Goal: Information Seeking & Learning: Learn about a topic

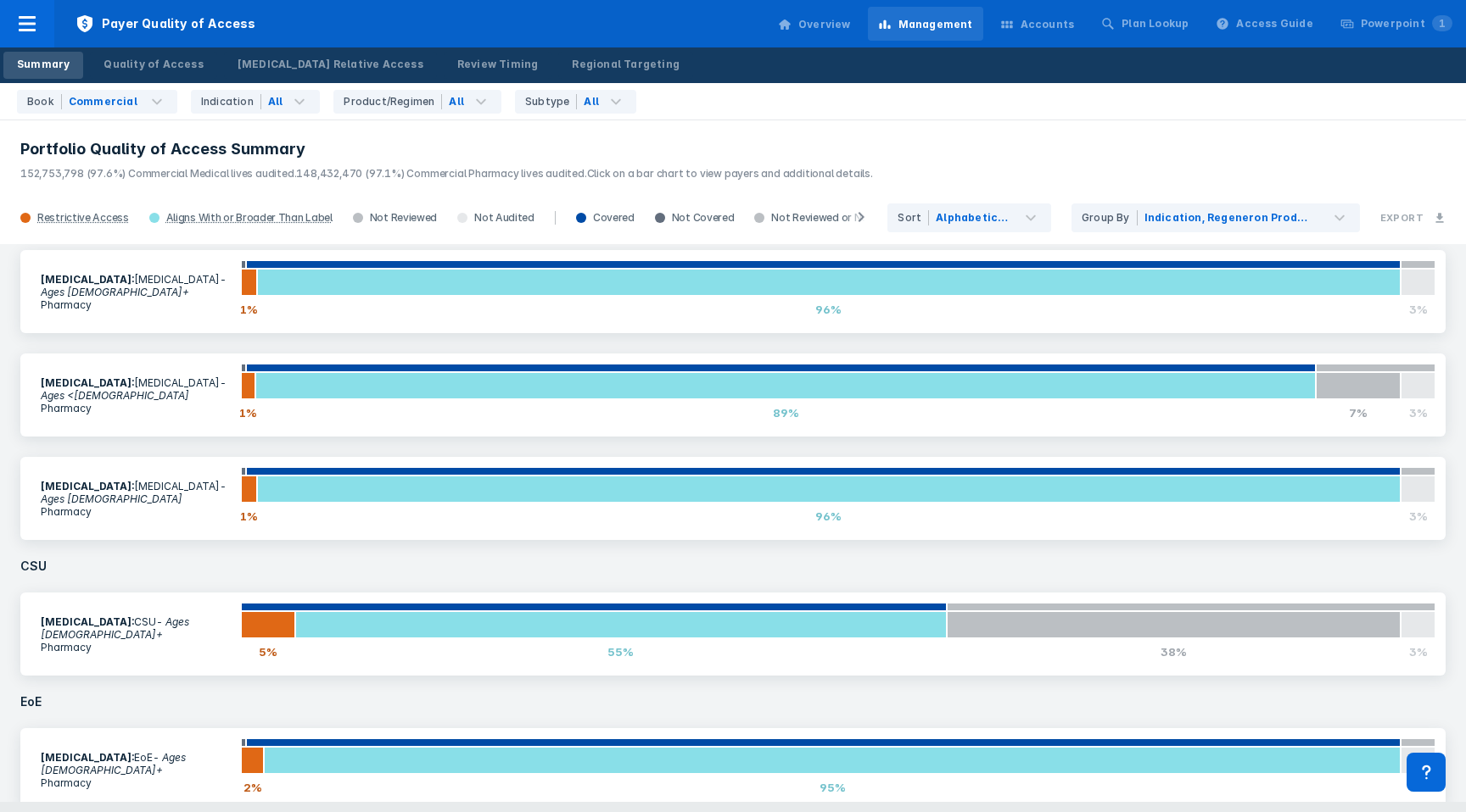
scroll to position [428, 0]
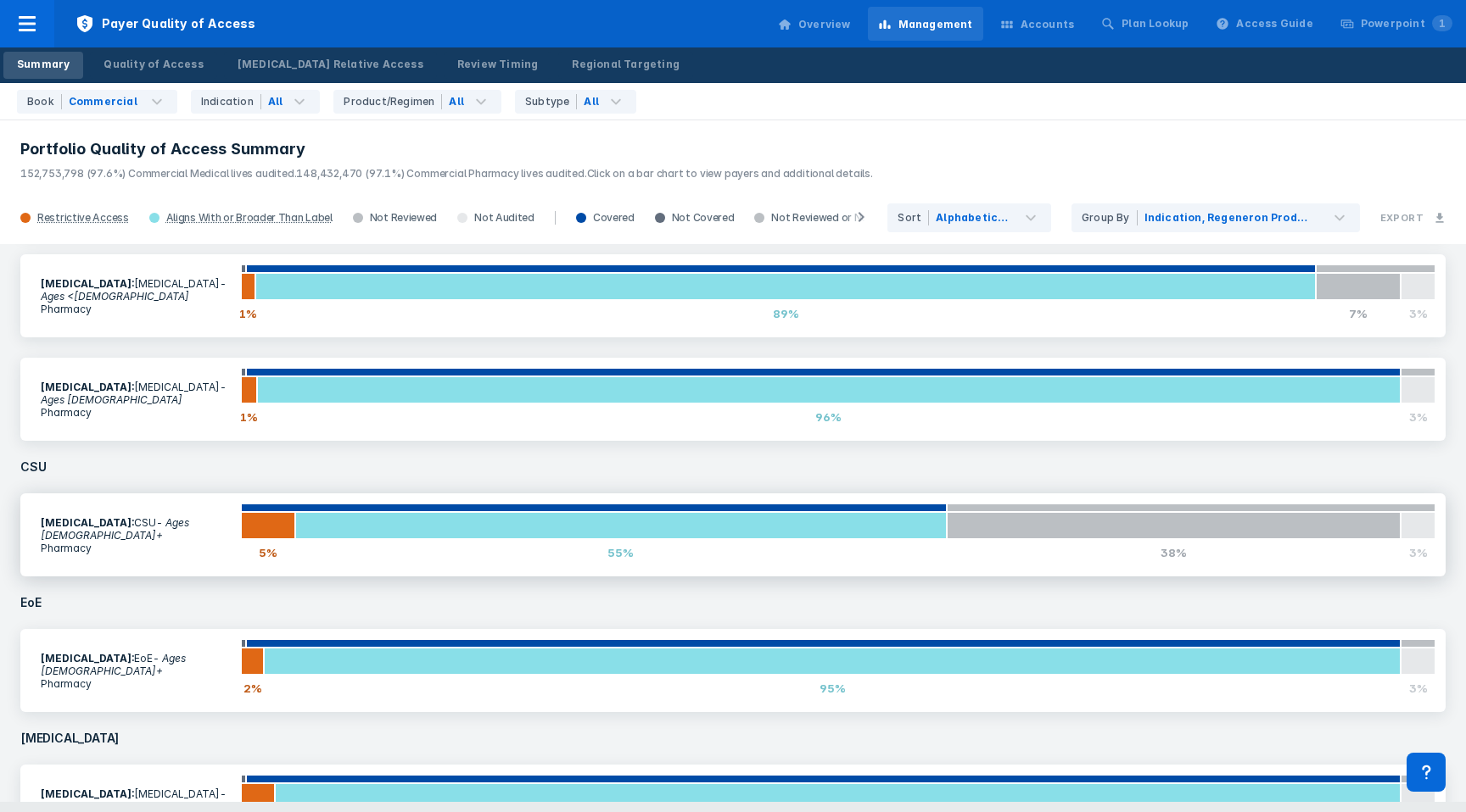
click at [166, 545] on section "[MEDICAL_DATA] : CSU - Ages [DEMOGRAPHIC_DATA]+ Pharmacy" at bounding box center [136, 535] width 211 height 58
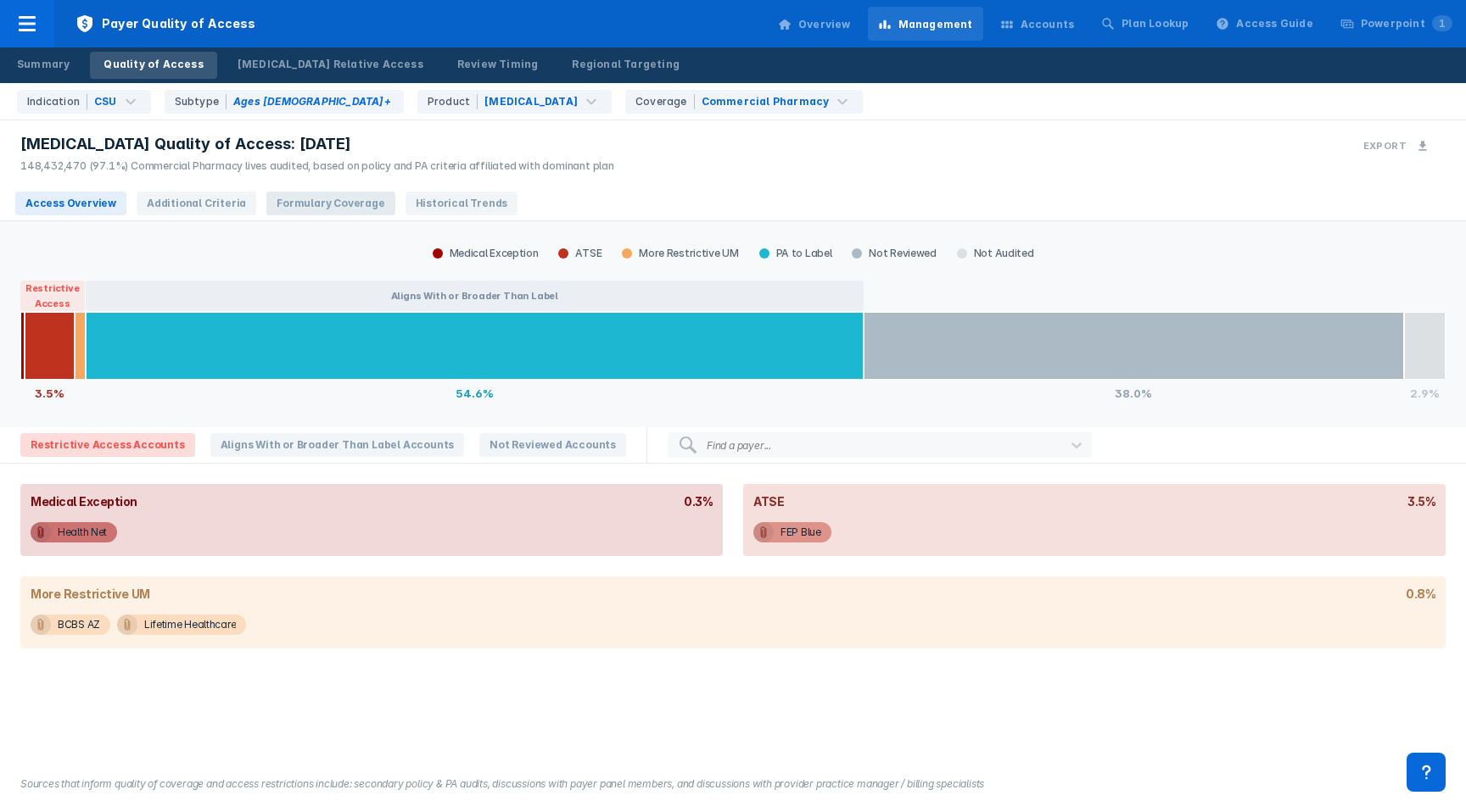
click at [266, 203] on span "Formulary Coverage" at bounding box center [330, 203] width 128 height 24
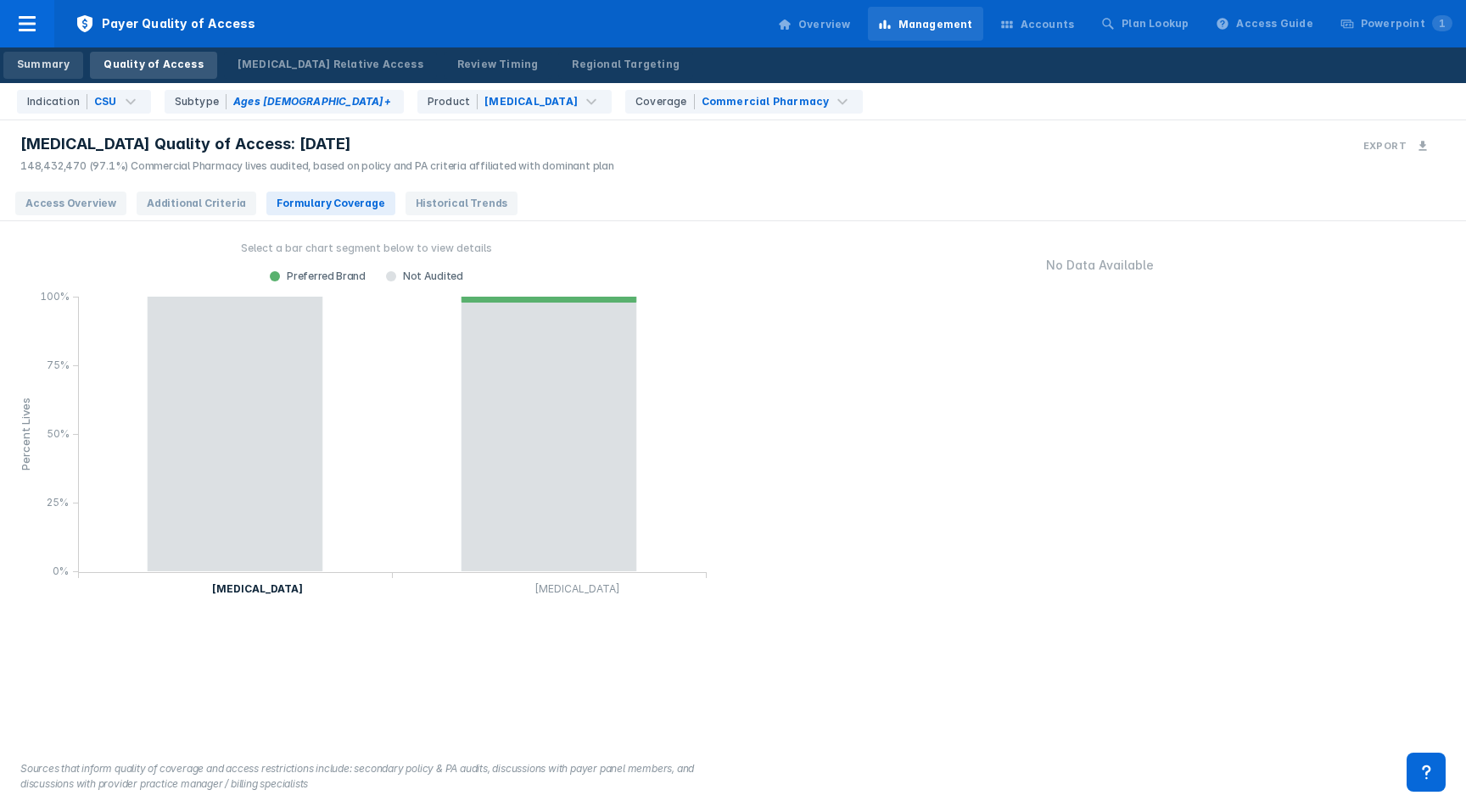
click at [17, 72] on link "Summary" at bounding box center [43, 65] width 79 height 27
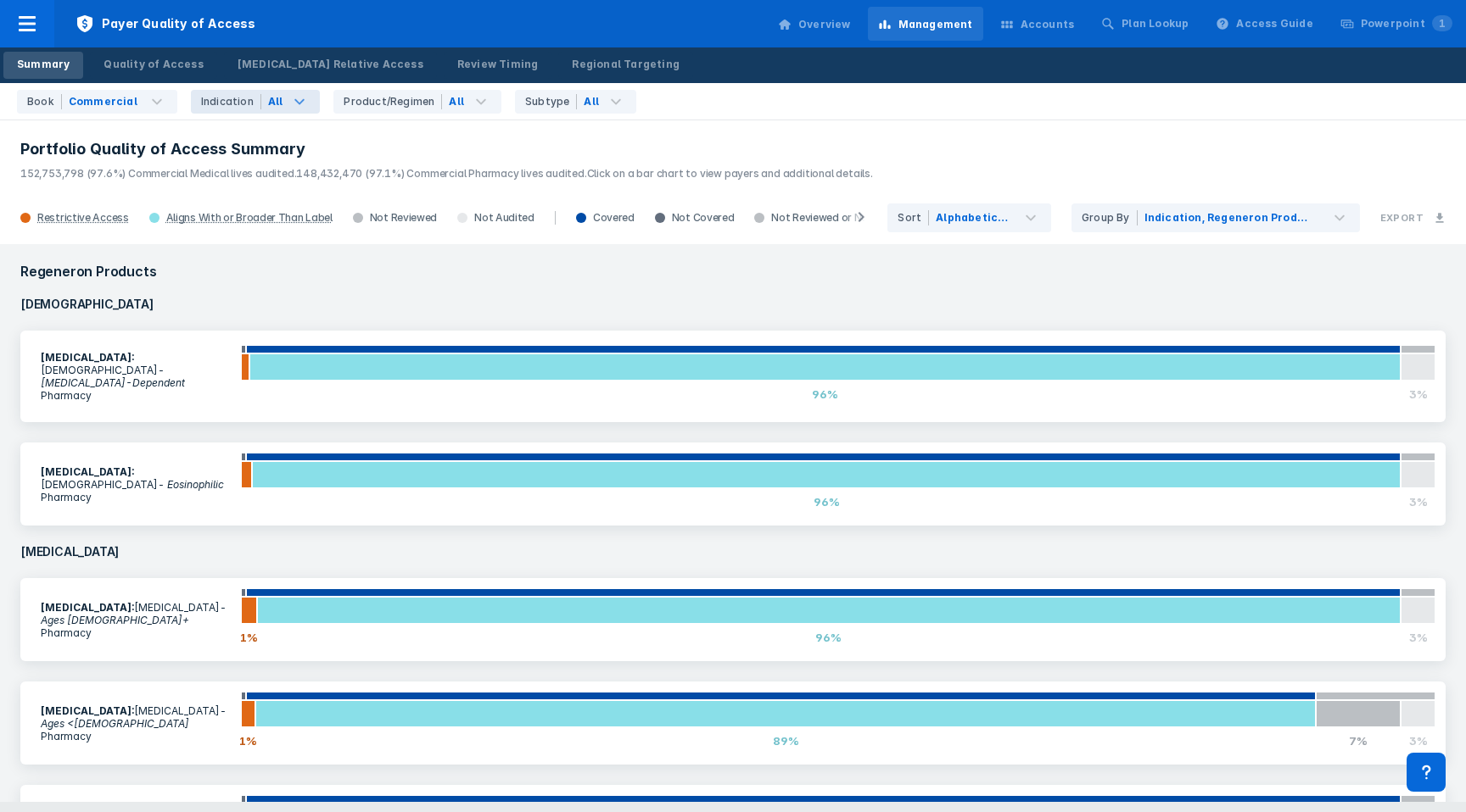
click at [217, 101] on div "Indication" at bounding box center [231, 101] width 60 height 15
click at [347, 105] on div "Product/Regimen" at bounding box center [392, 101] width 99 height 15
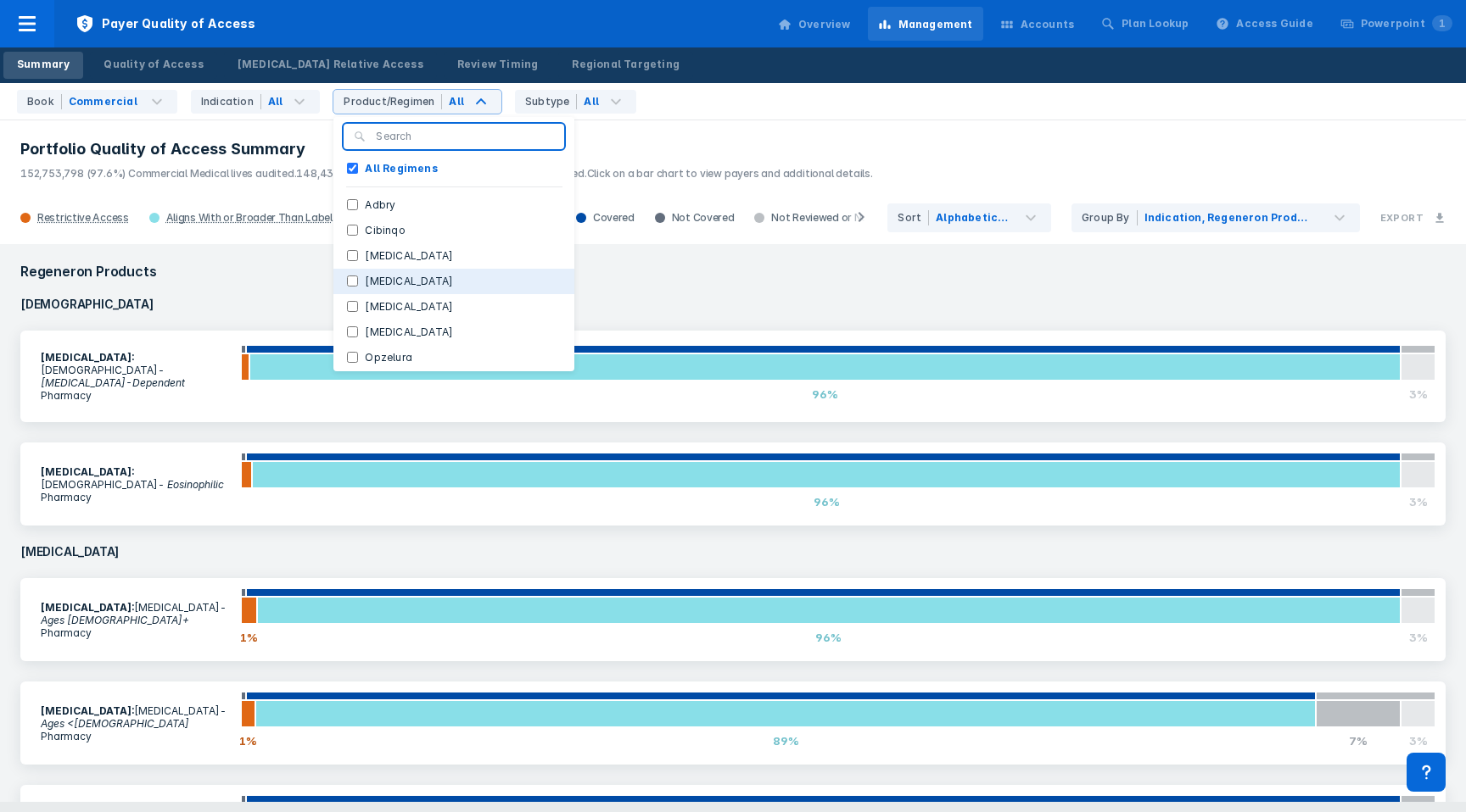
click at [364, 271] on button "[MEDICAL_DATA]" at bounding box center [454, 281] width 241 height 26
checkbox Regimens "false"
checkbox input "true"
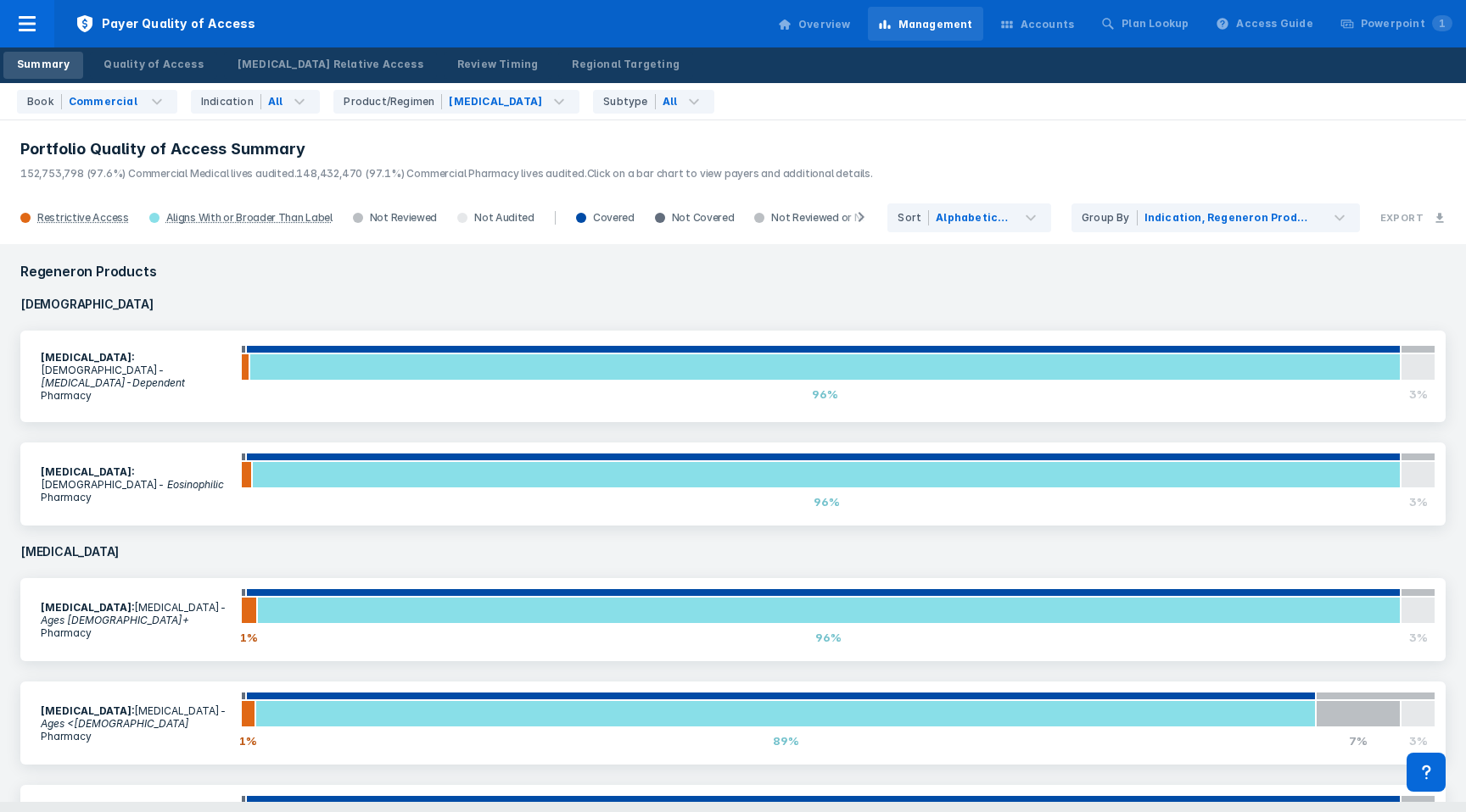
click at [670, 273] on h3 "Regeneron Products" at bounding box center [733, 271] width 1445 height 33
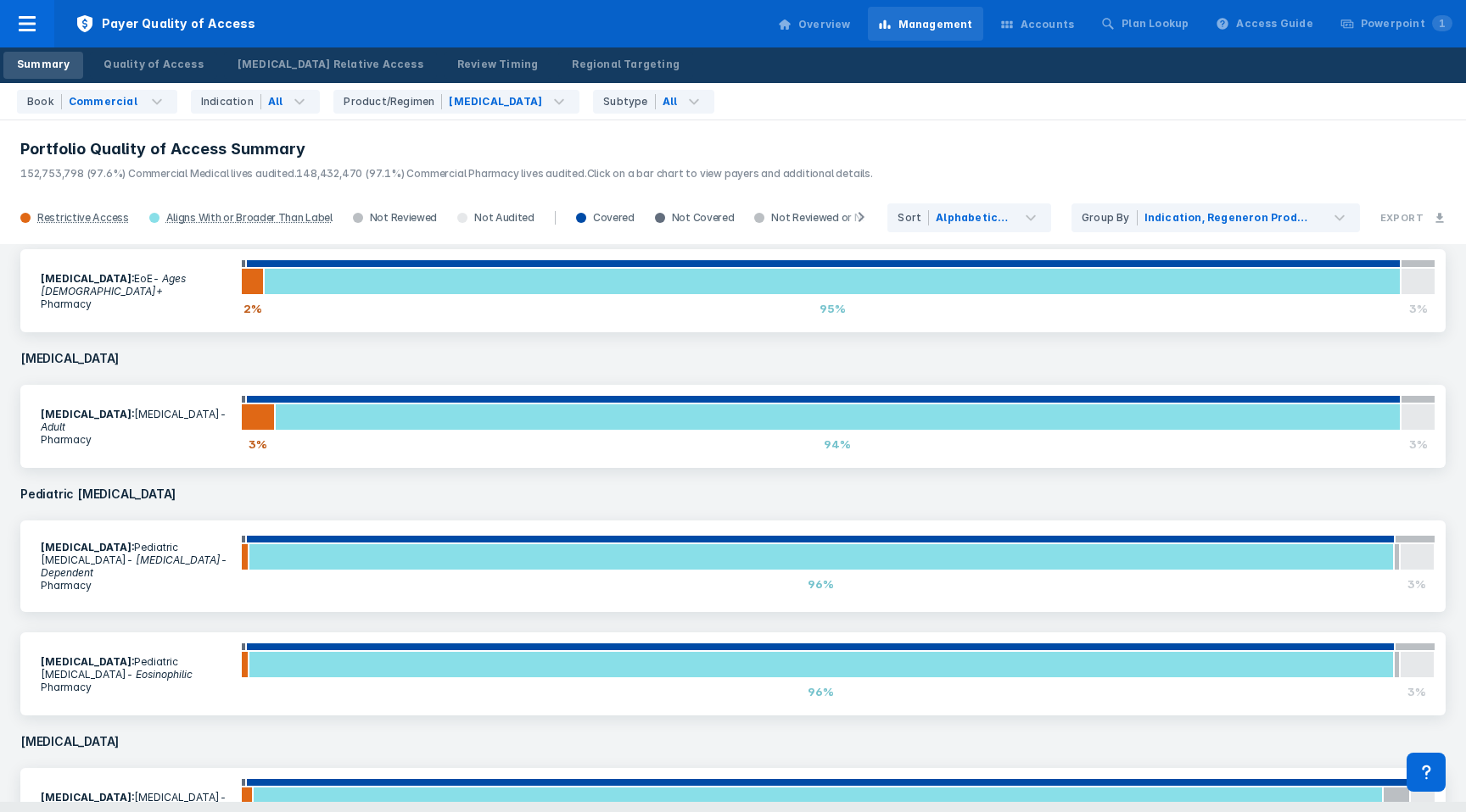
scroll to position [854, 0]
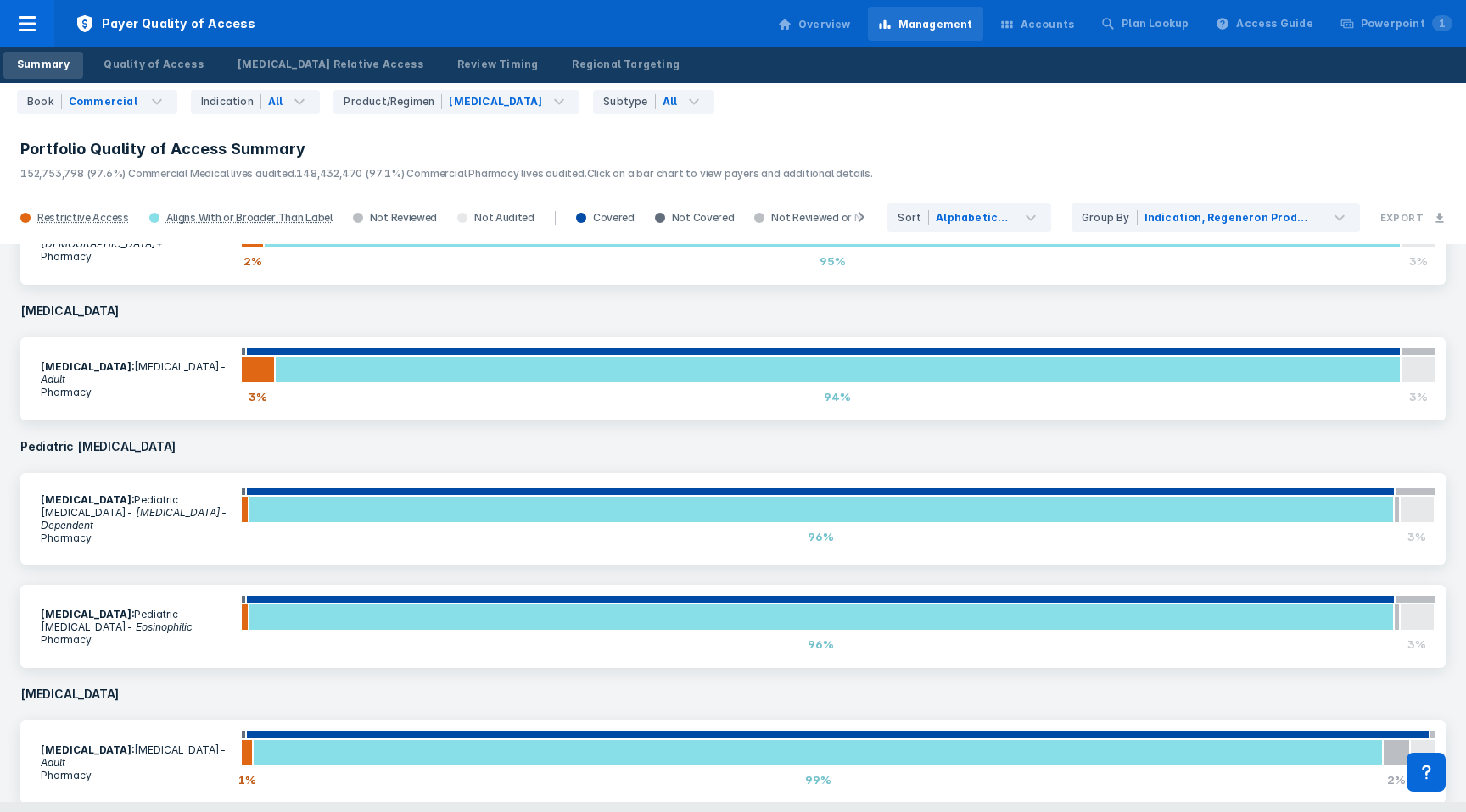
click at [58, 678] on h4 "[MEDICAL_DATA]" at bounding box center [733, 694] width 1445 height 33
copy h4 "[MEDICAL_DATA]"
click at [162, 64] on div "Quality of Access" at bounding box center [153, 64] width 100 height 15
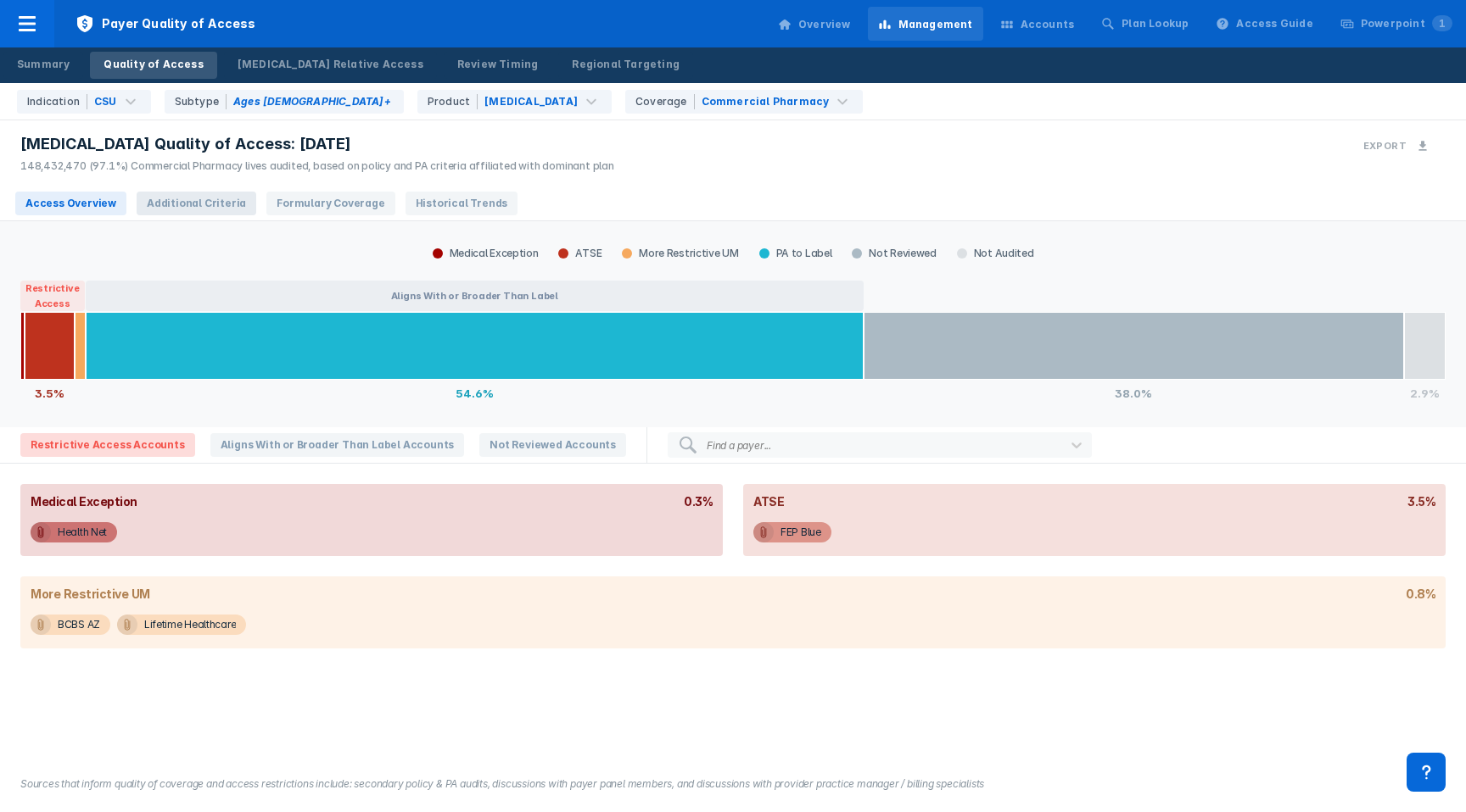
click at [177, 205] on span "Additional Criteria" at bounding box center [196, 203] width 120 height 24
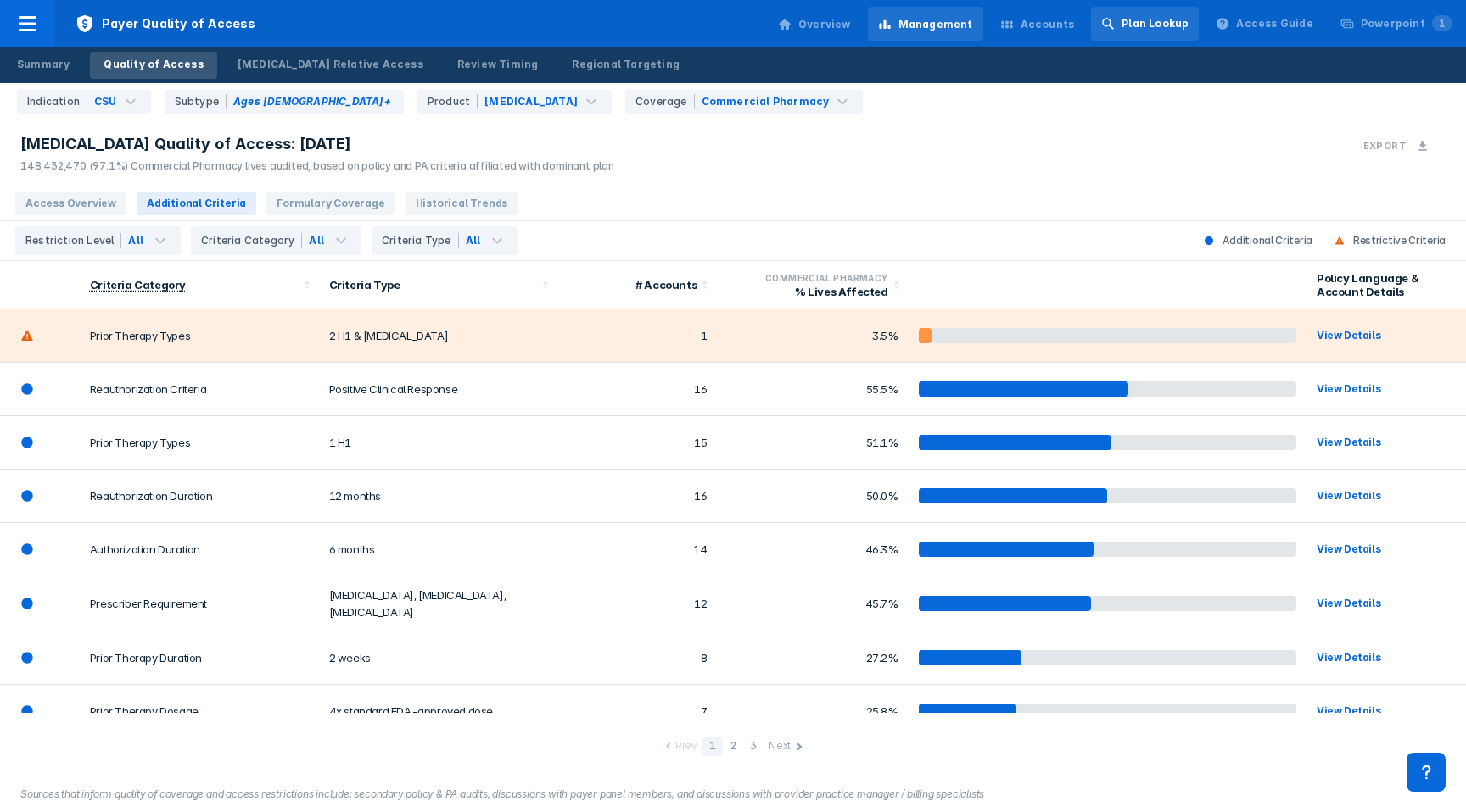
click at [1165, 32] on div "Plan Lookup" at bounding box center [1144, 23] width 108 height 33
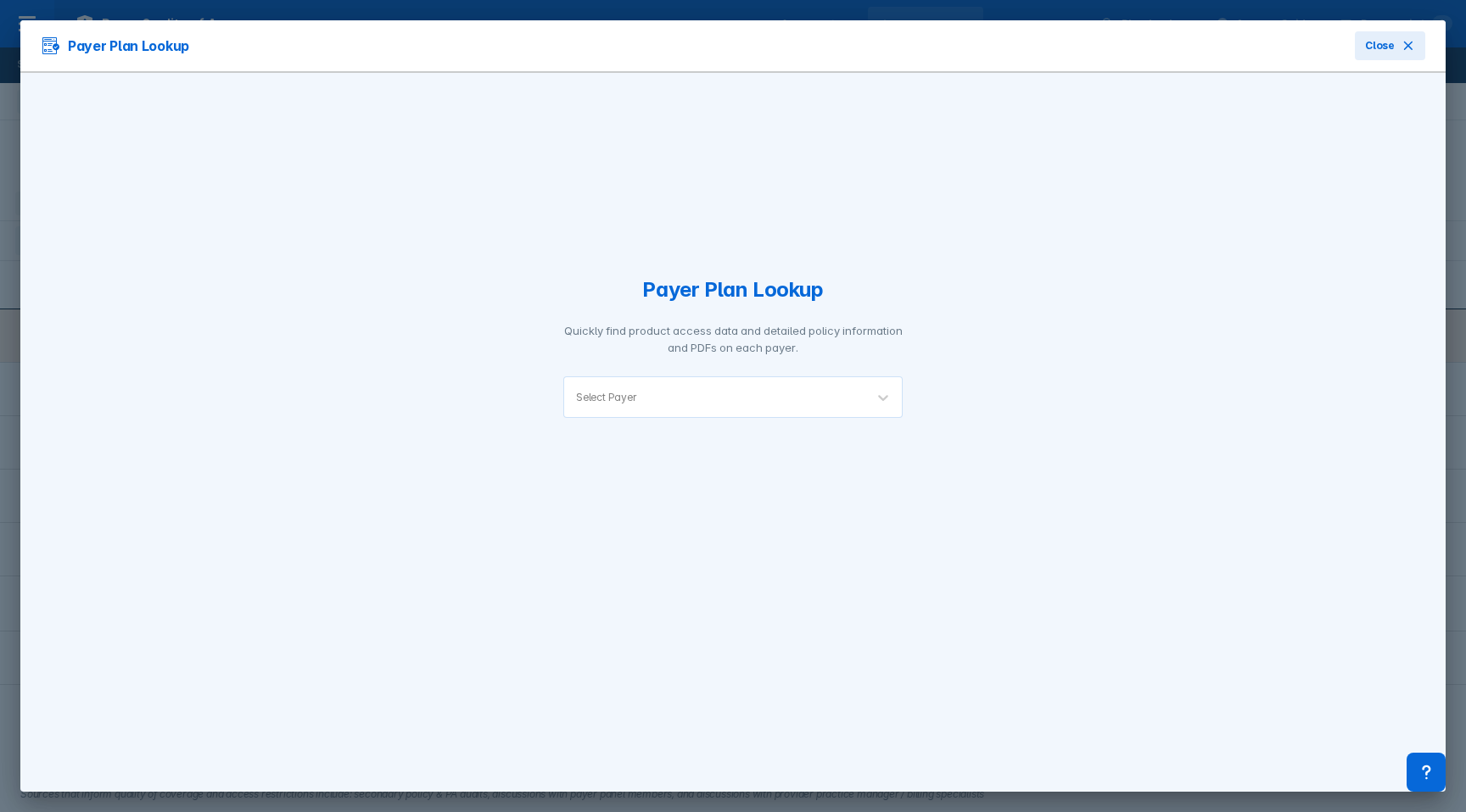
click at [632, 419] on div "Payer Plan Lookup Quickly find product access data and detailed policy informat…" at bounding box center [733, 348] width 340 height 465
click at [616, 402] on div "Select Payer" at bounding box center [606, 397] width 60 height 12
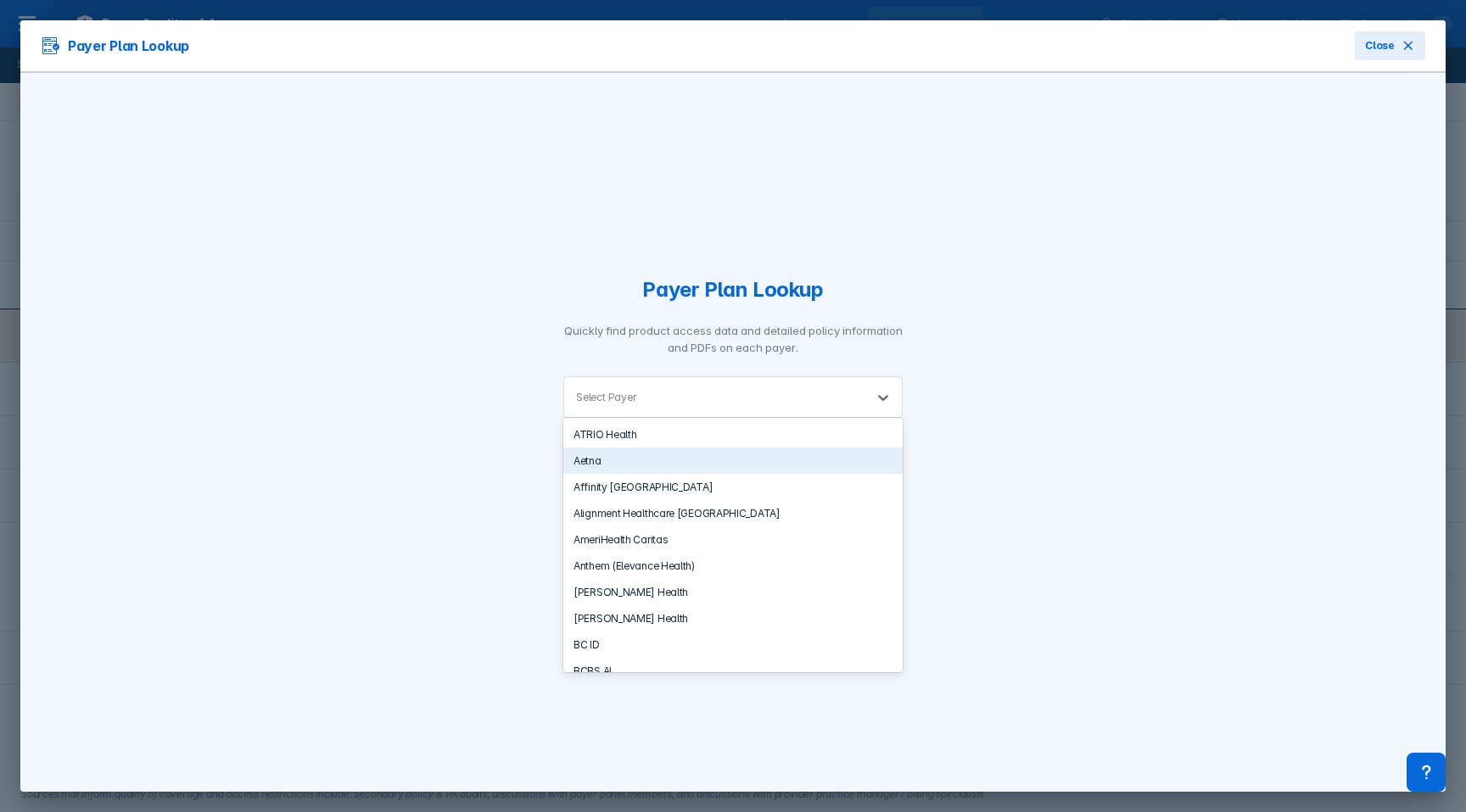
click at [589, 465] on div "Aetna" at bounding box center [733, 460] width 340 height 26
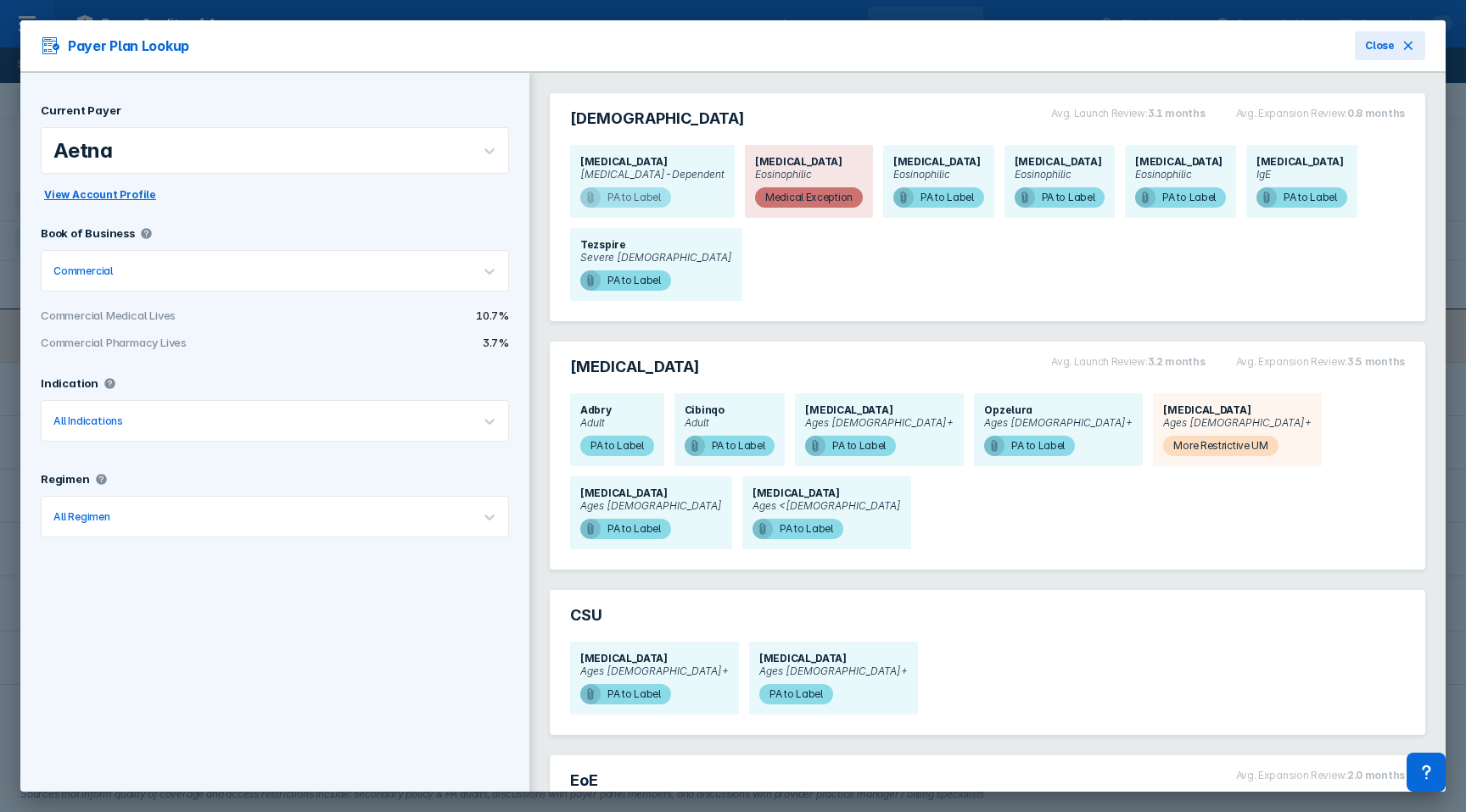
click at [652, 197] on span "PA to Label" at bounding box center [625, 197] width 91 height 20
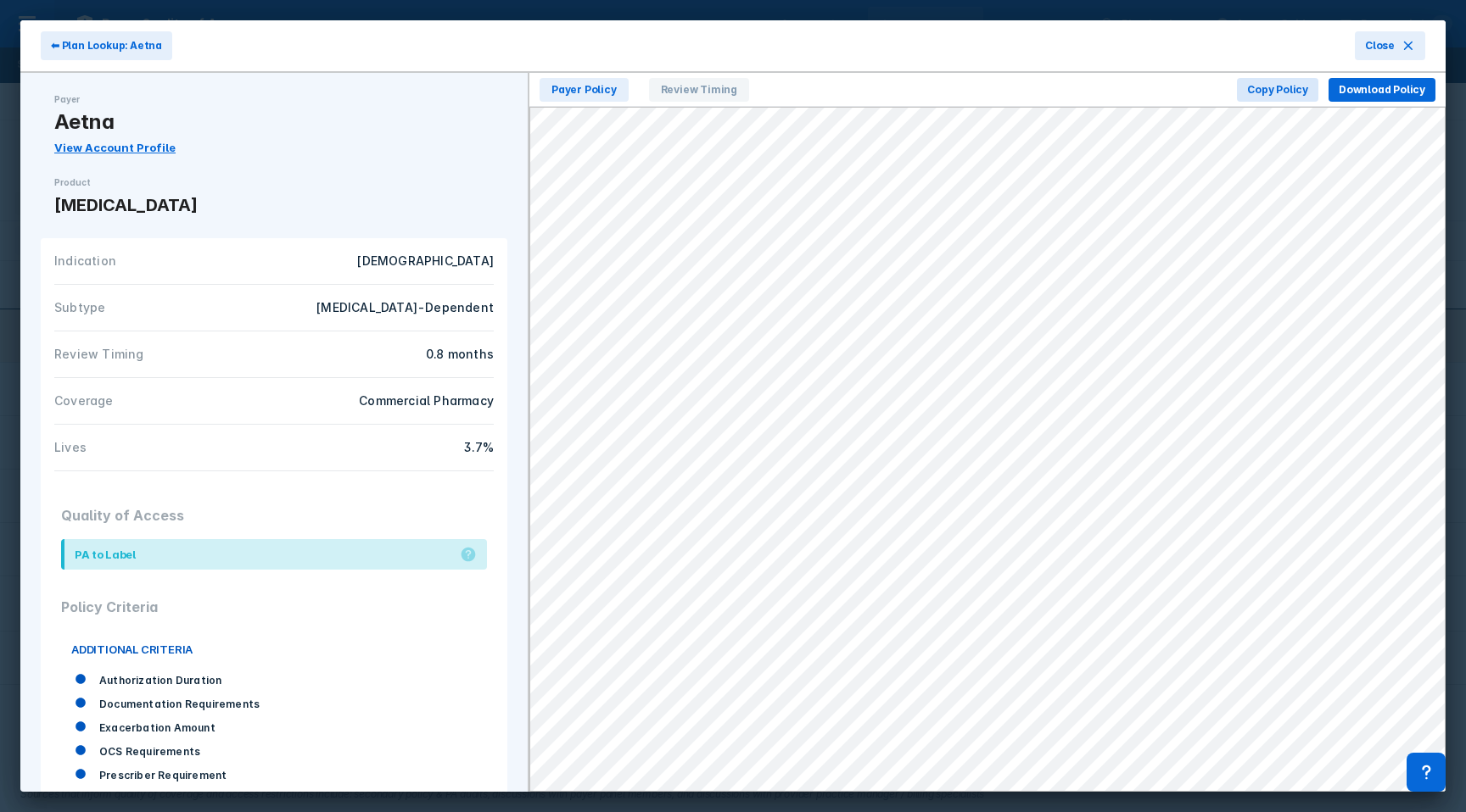
scroll to position [151, 0]
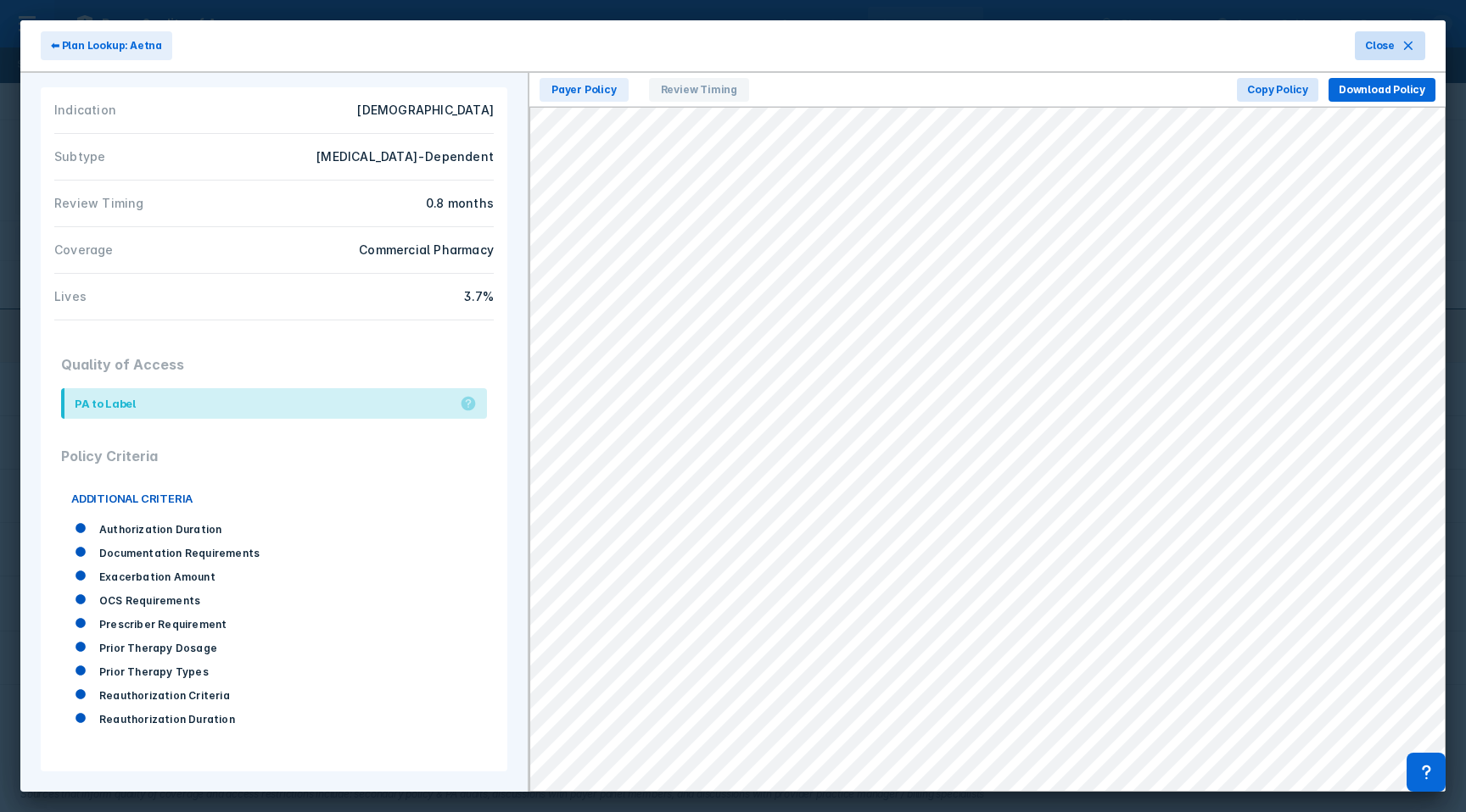
click at [1404, 49] on icon at bounding box center [1408, 45] width 9 height 9
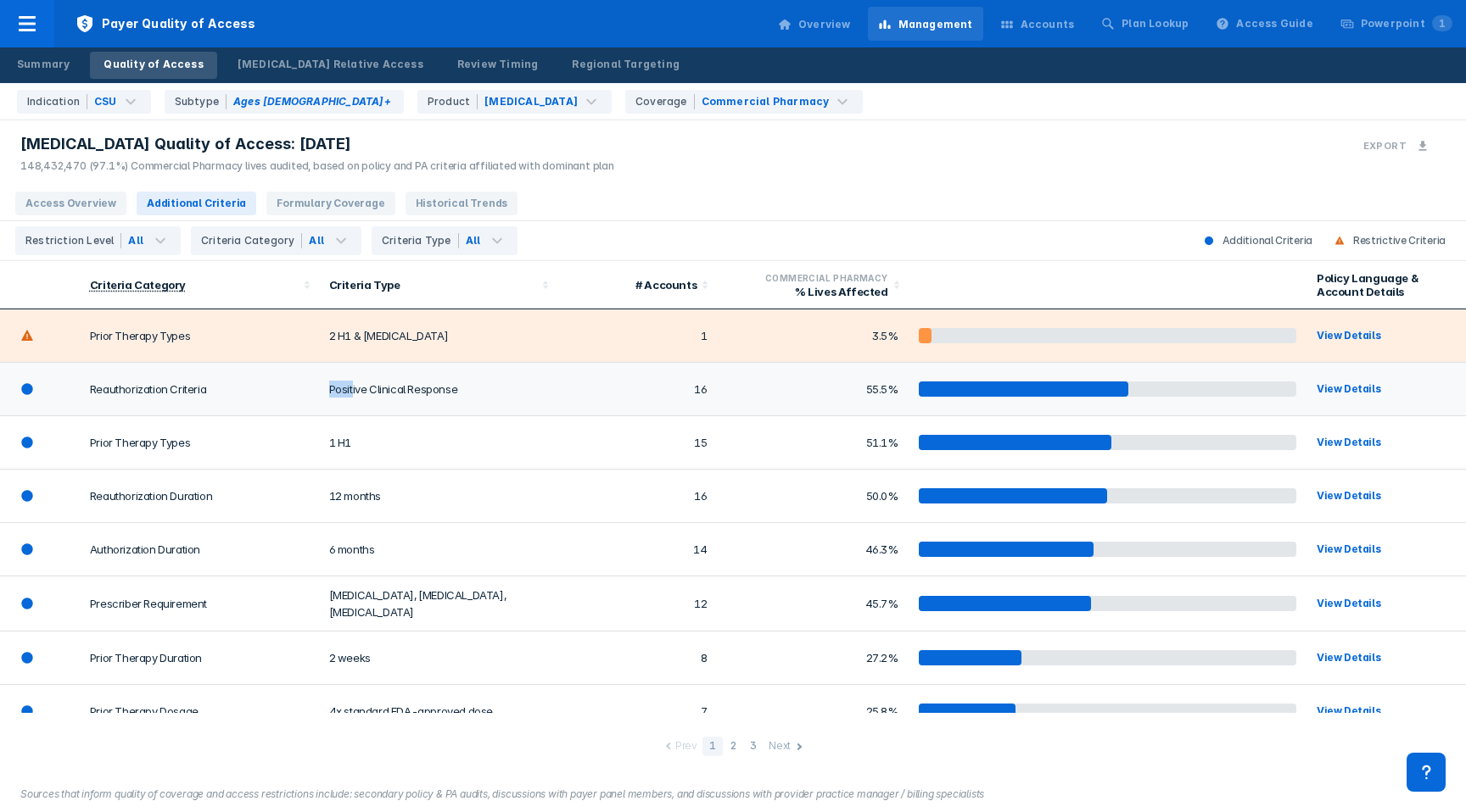
click at [354, 380] on td "Positive Clinical Response" at bounding box center [438, 389] width 239 height 54
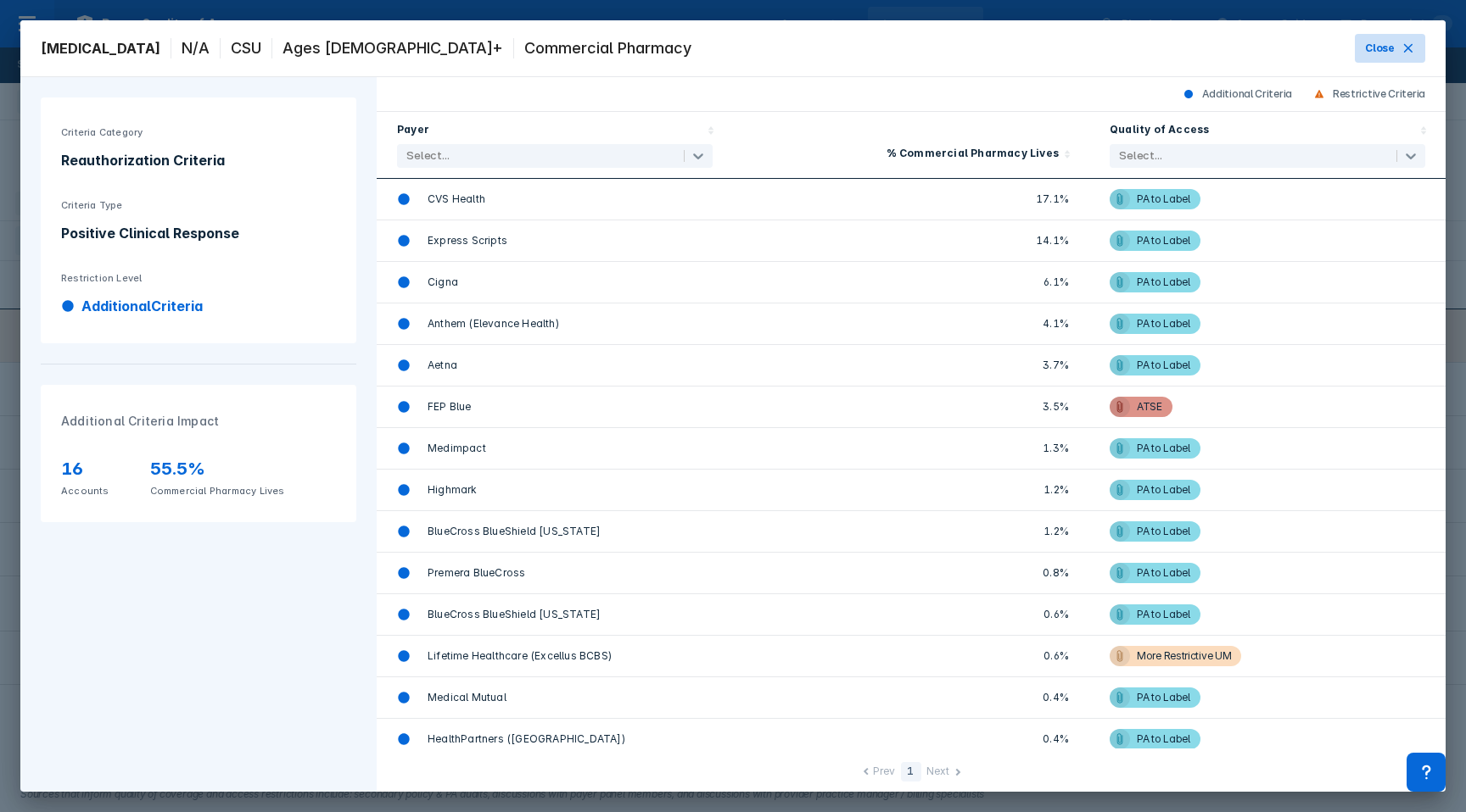
click at [1374, 49] on span "Close" at bounding box center [1379, 49] width 30 height 15
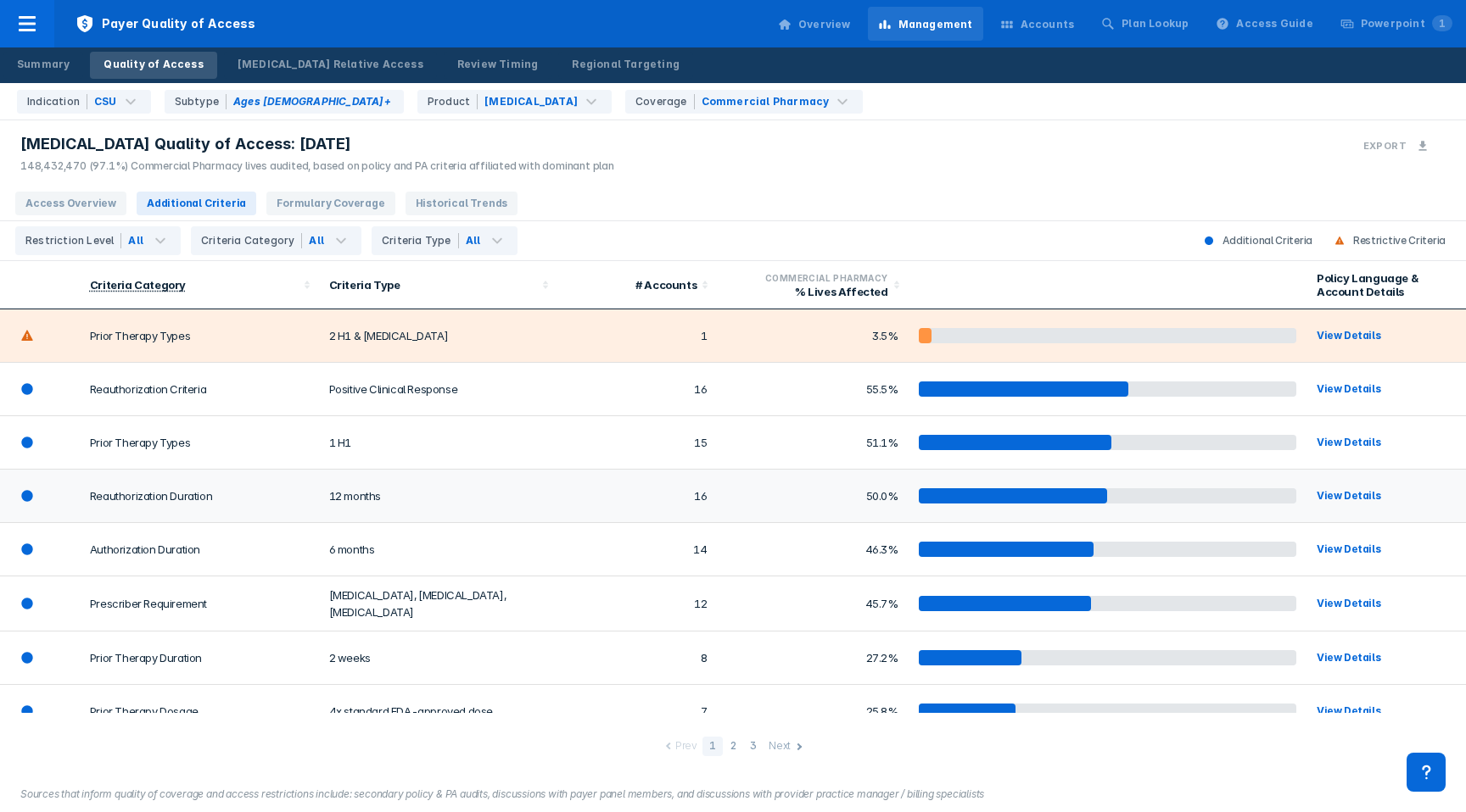
click at [447, 489] on td "12 months" at bounding box center [438, 496] width 239 height 54
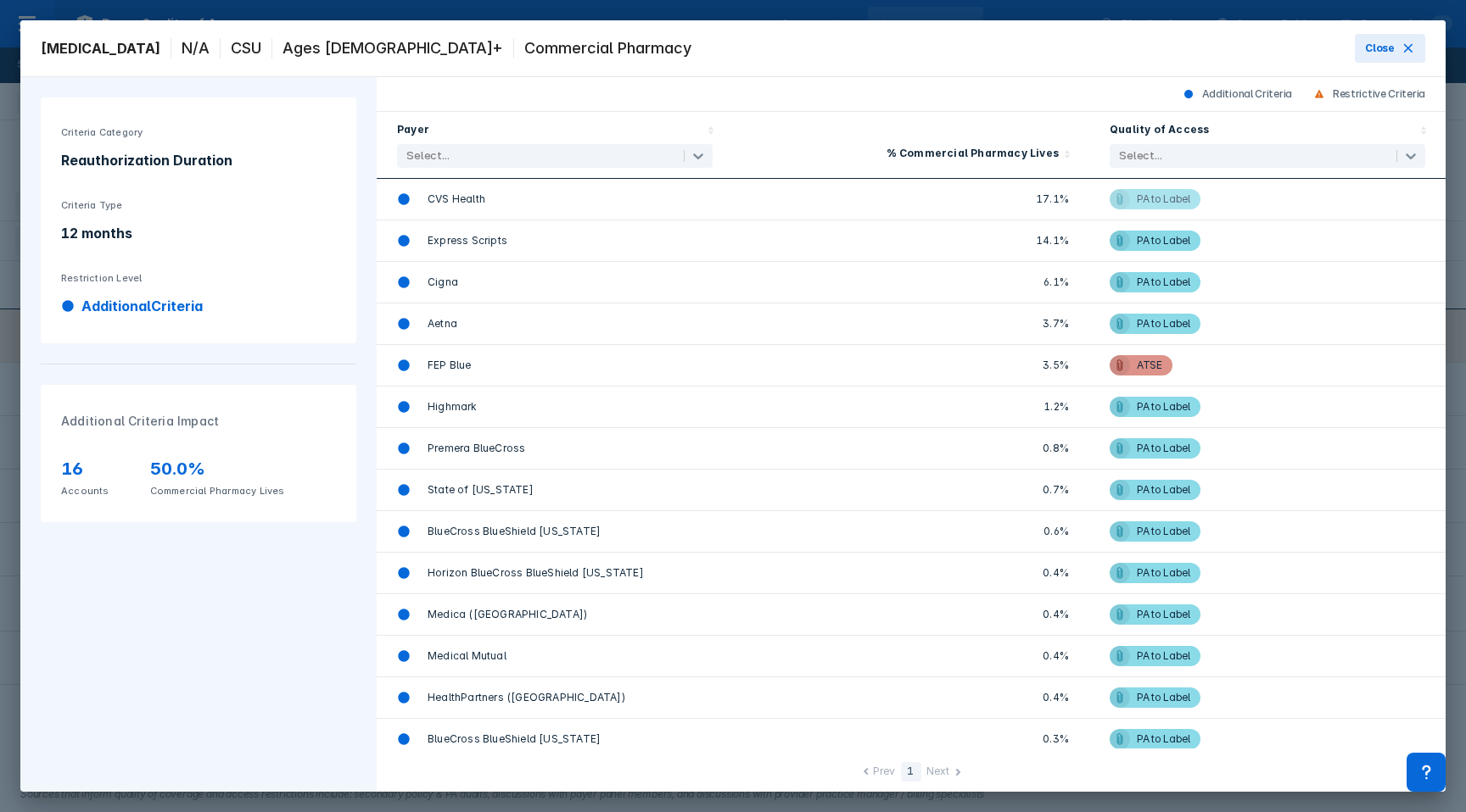
click at [1130, 199] on span "PA to Label" at bounding box center [1154, 199] width 91 height 20
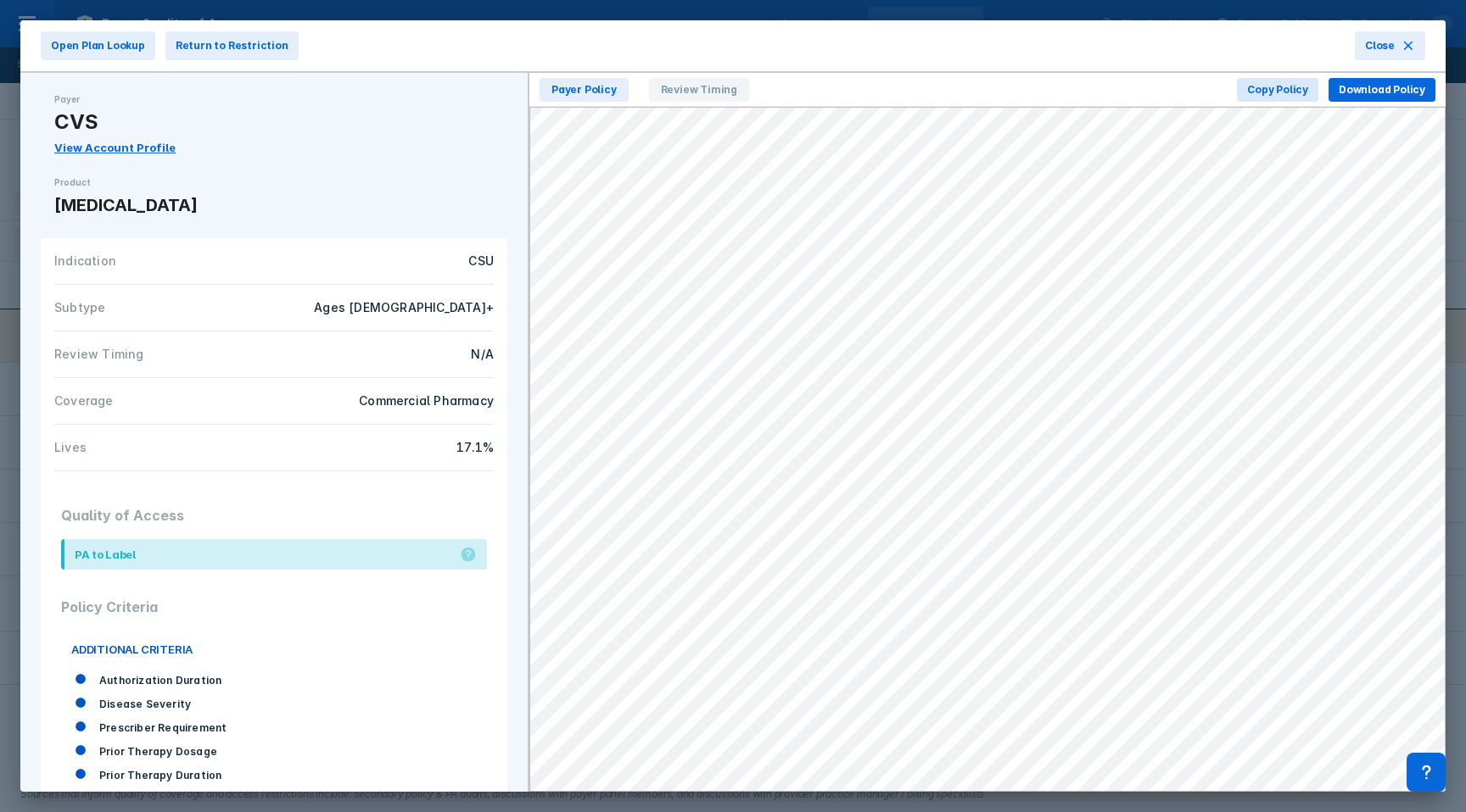
scroll to position [127, 0]
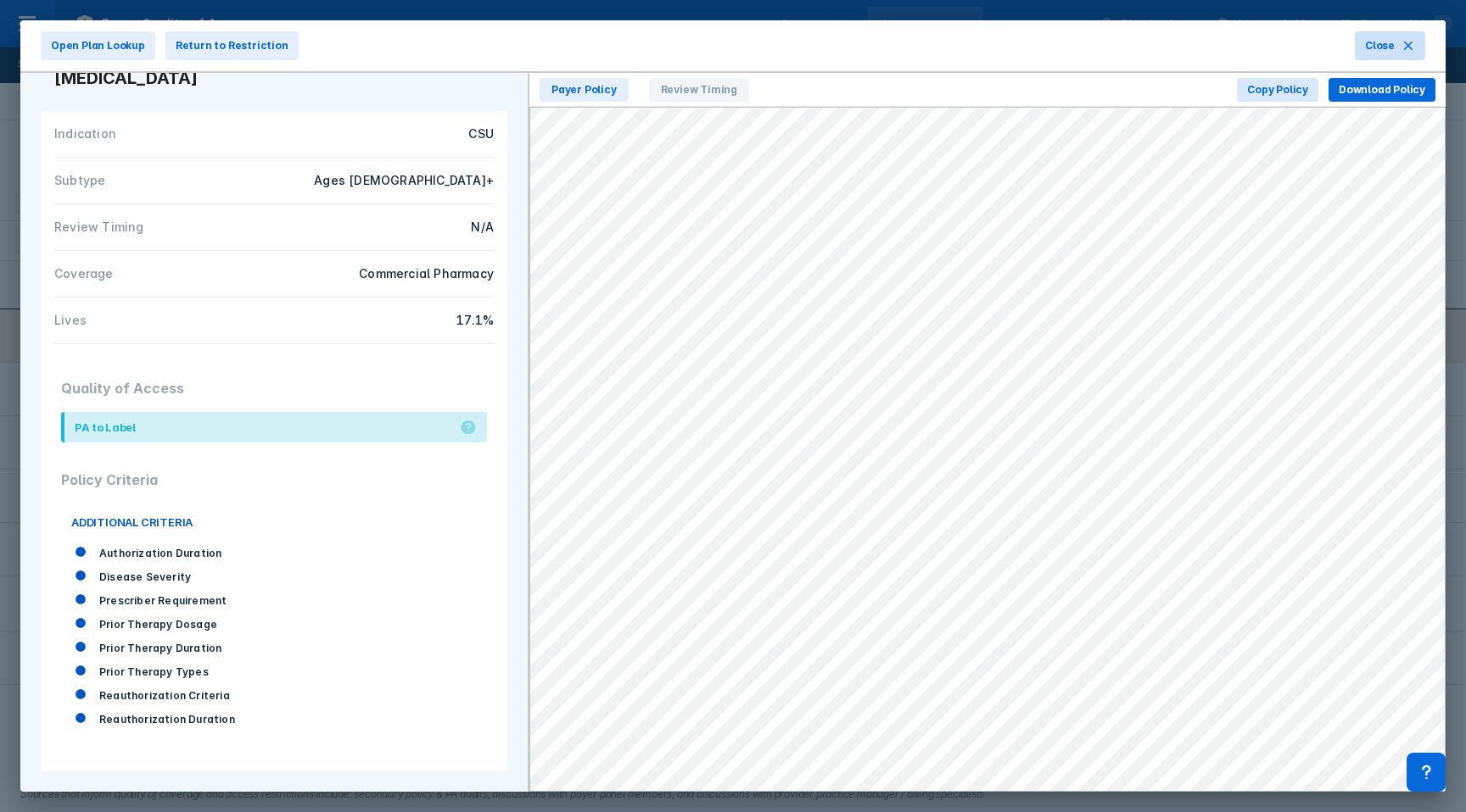
click at [1376, 49] on span "Close" at bounding box center [1379, 46] width 30 height 15
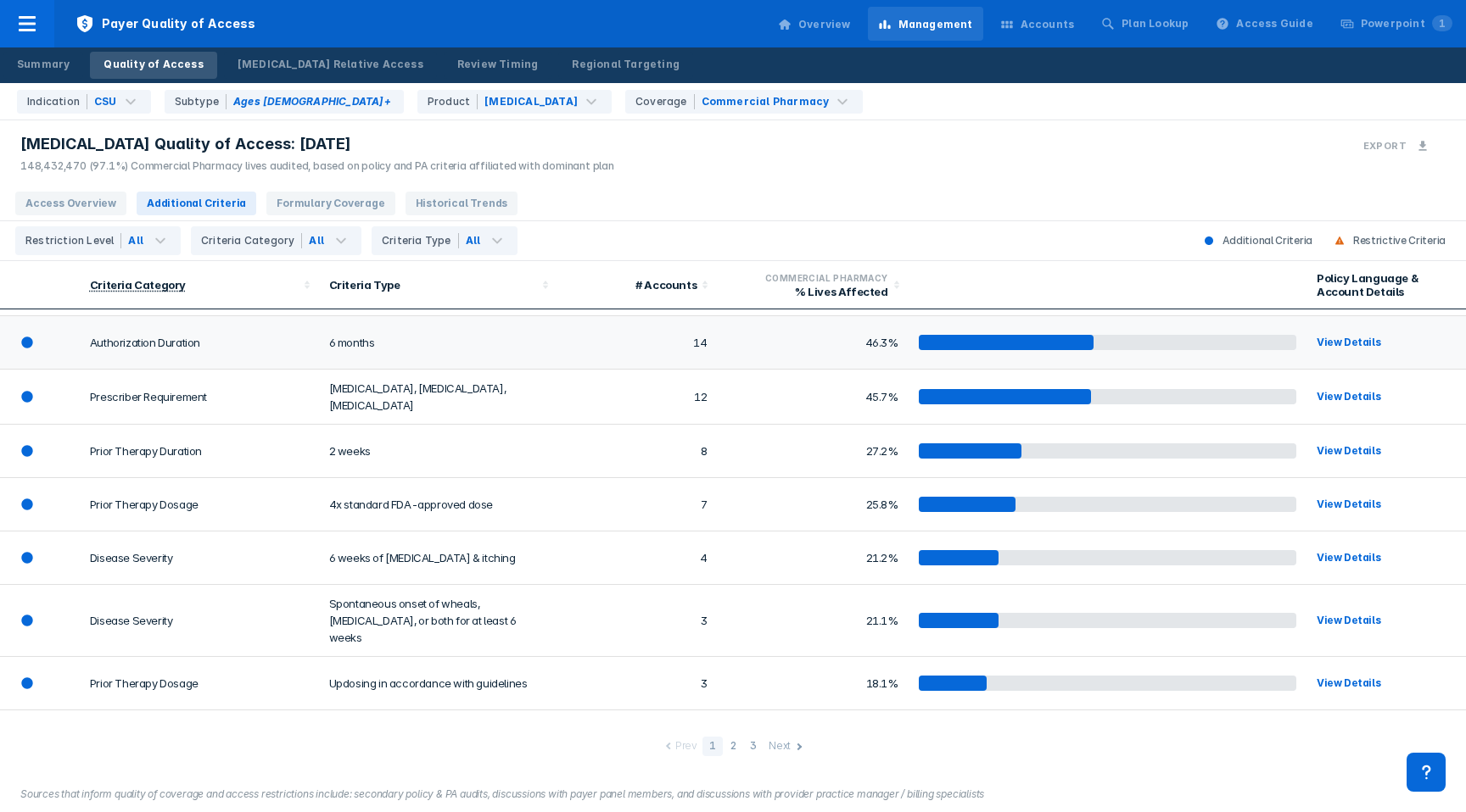
scroll to position [209, 0]
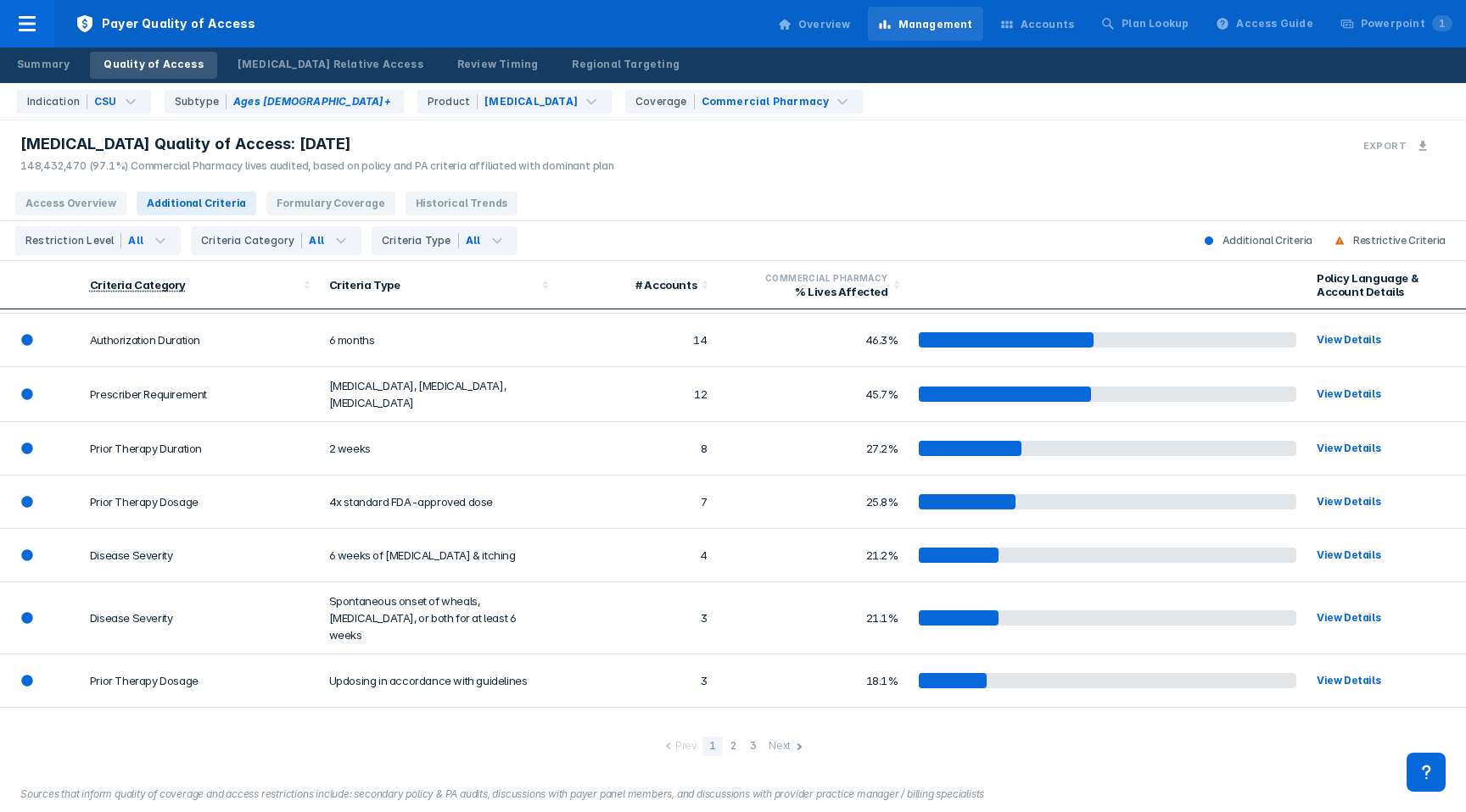
click at [137, 257] on div "Restriction Level All Criteria Category All Criteria Type All Additional Criter…" at bounding box center [733, 241] width 1466 height 40
click at [237, 247] on div "Criteria Category" at bounding box center [251, 241] width 100 height 15
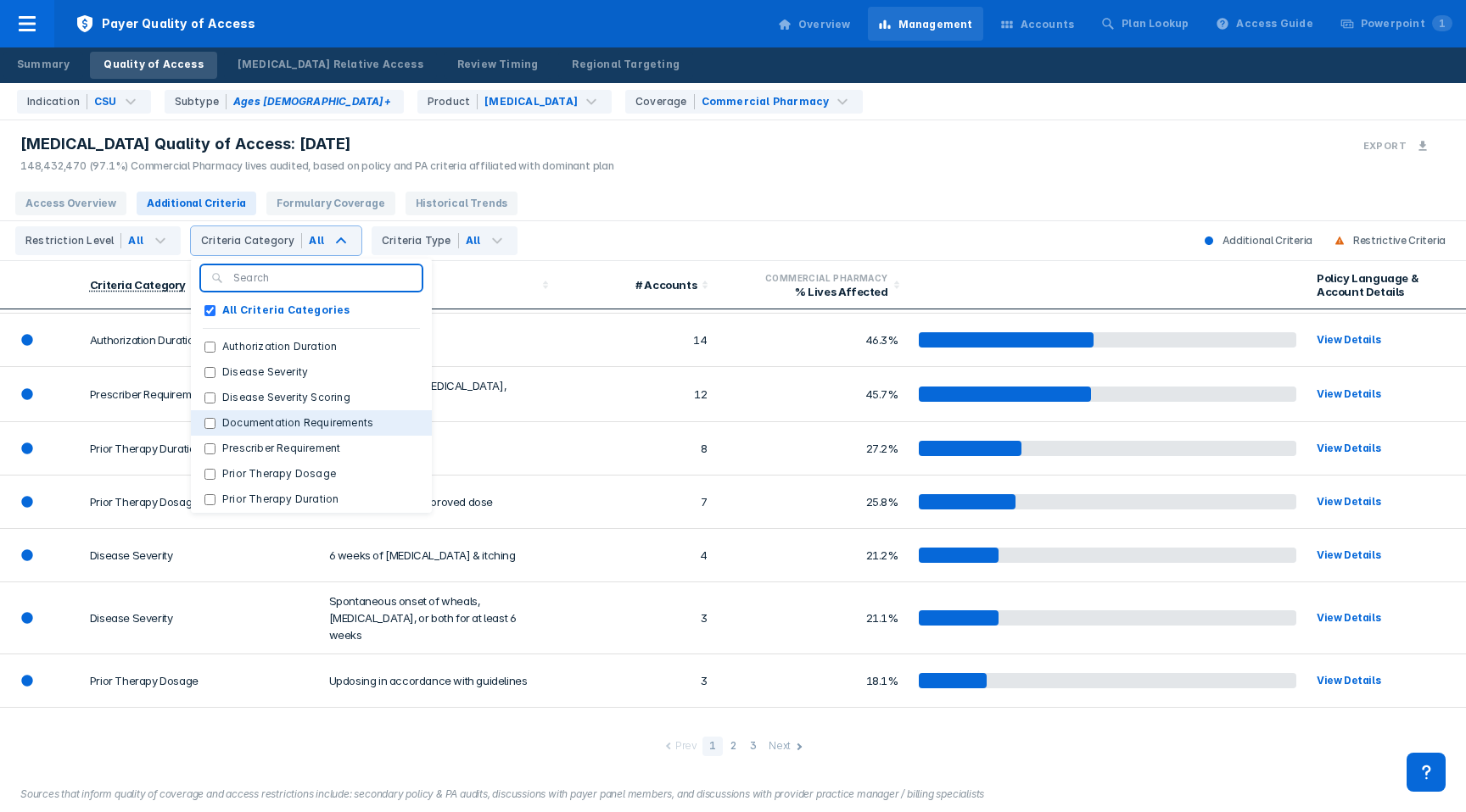
click at [268, 413] on button "Documentation Requirements" at bounding box center [311, 423] width 241 height 26
checkbox Categories "false"
checkbox Requirements "true"
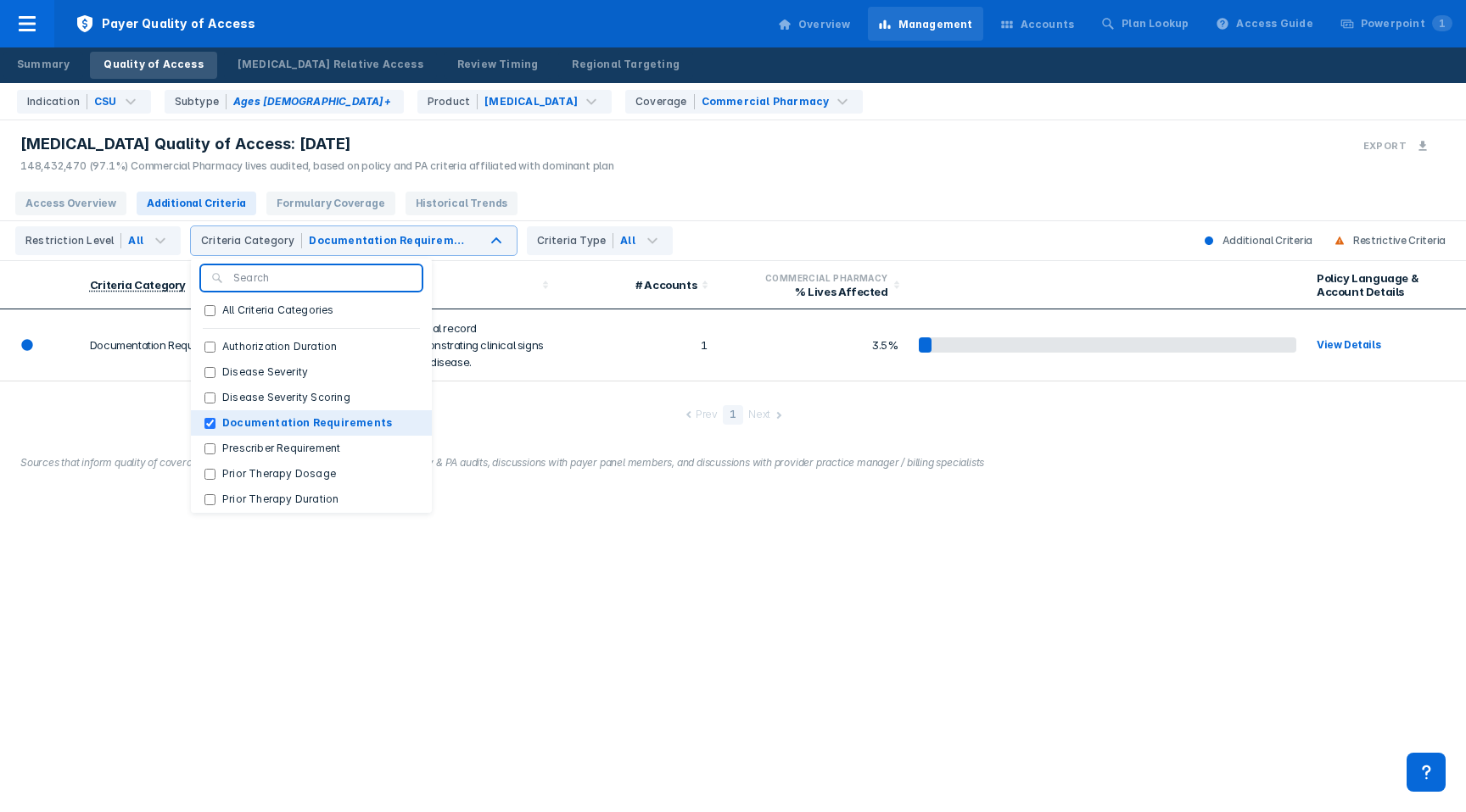
scroll to position [0, 0]
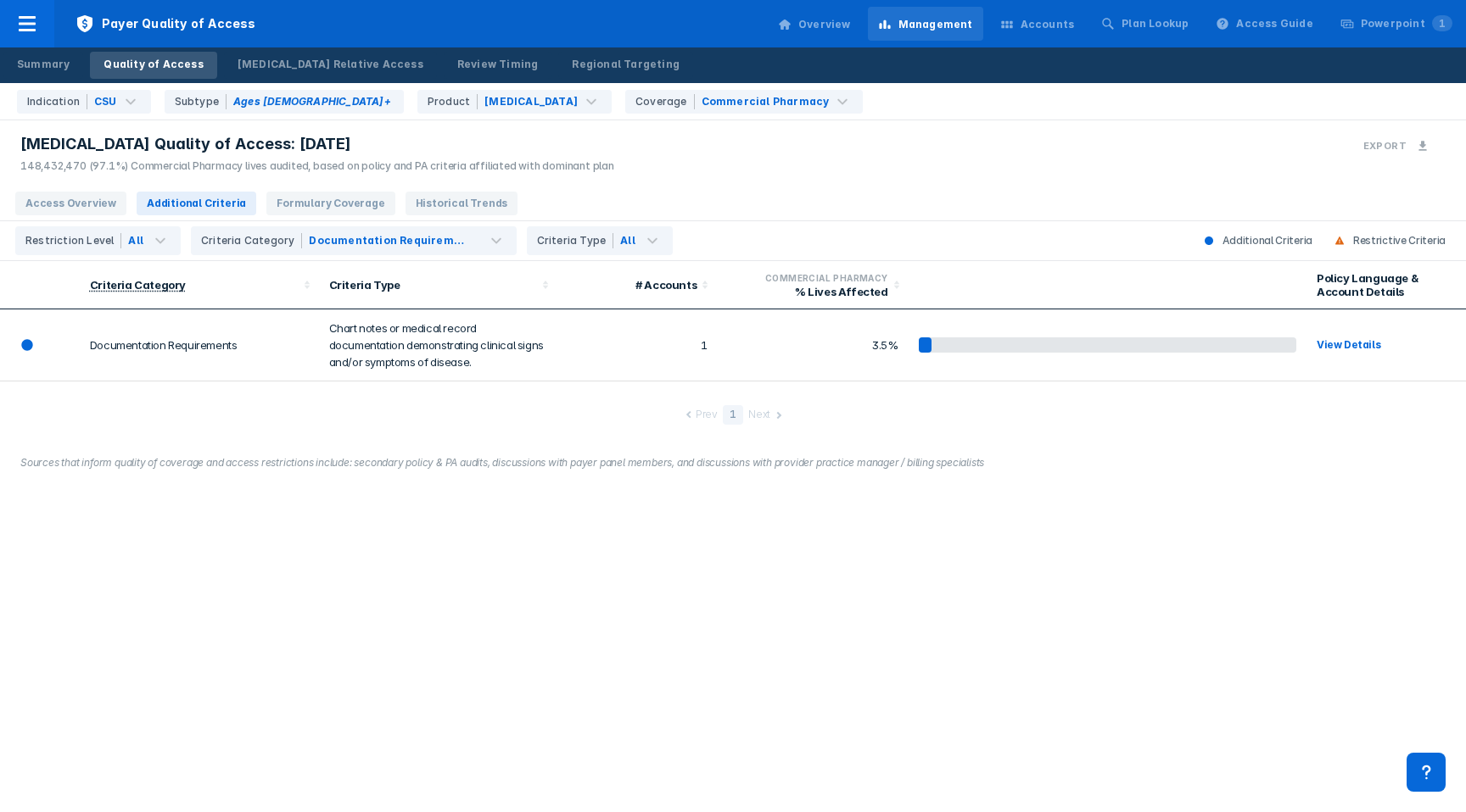
click at [550, 301] on th "Criteria Type" at bounding box center [438, 285] width 239 height 49
click at [419, 363] on td "Chart notes or medical record documentation demonstrating clinical signs and/or…" at bounding box center [438, 345] width 239 height 72
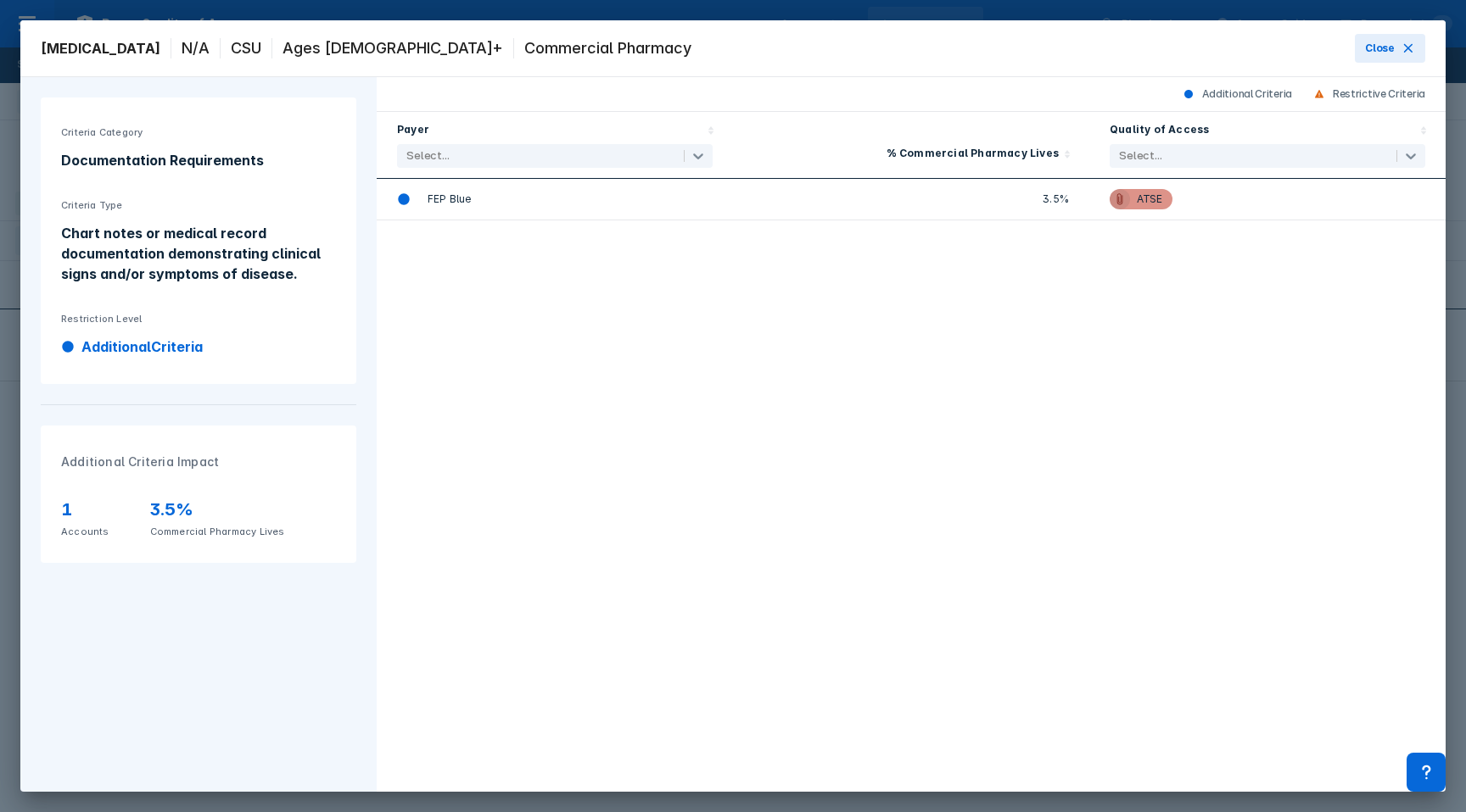
click at [74, 261] on div "Chart notes or medical record documentation demonstrating clinical signs and/or…" at bounding box center [198, 253] width 275 height 61
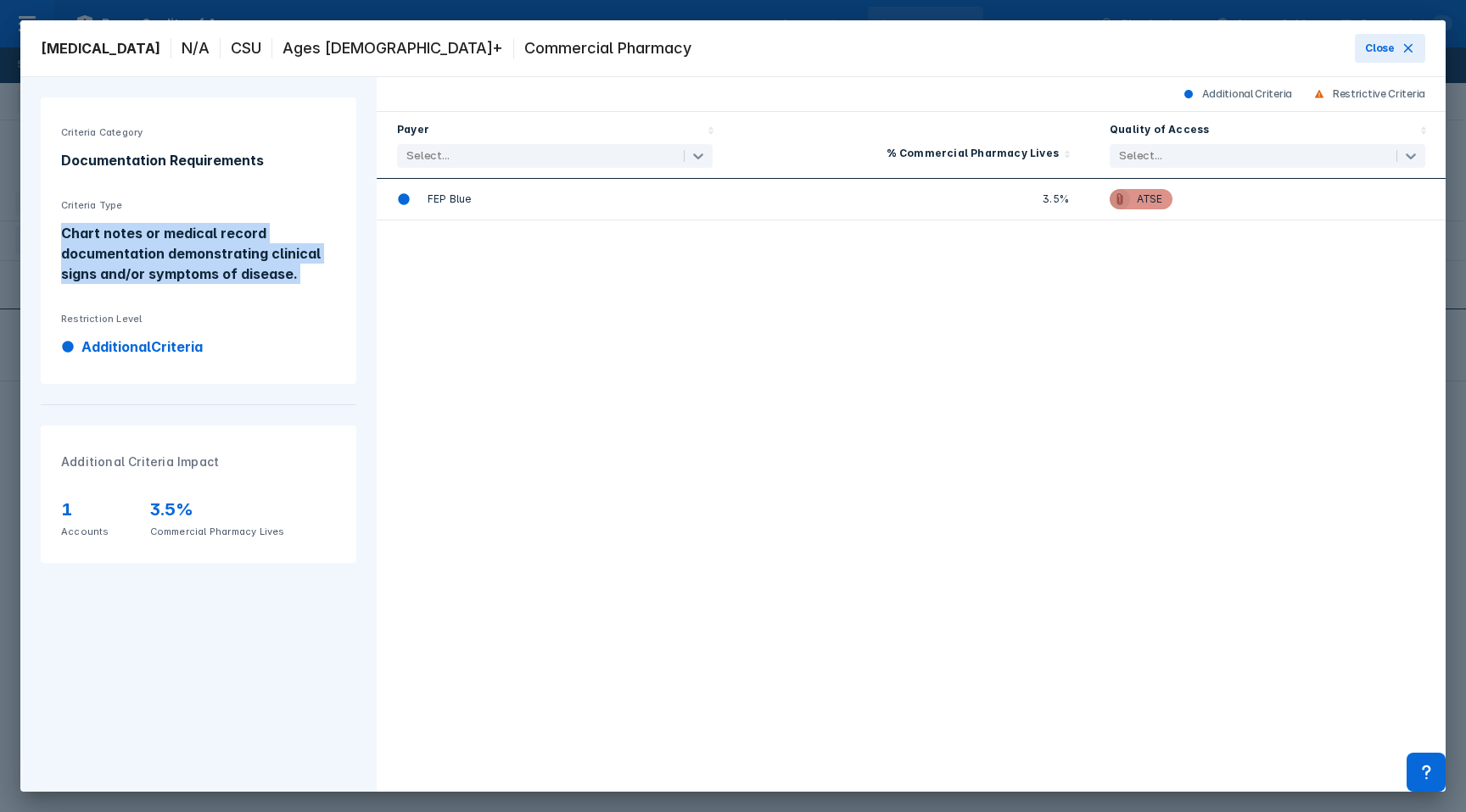
click at [74, 261] on div "Chart notes or medical record documentation demonstrating clinical signs and/or…" at bounding box center [198, 253] width 275 height 61
copy div "Chart notes or medical record documentation demonstrating clinical signs and/or…"
click at [1367, 51] on span "Close" at bounding box center [1379, 49] width 30 height 15
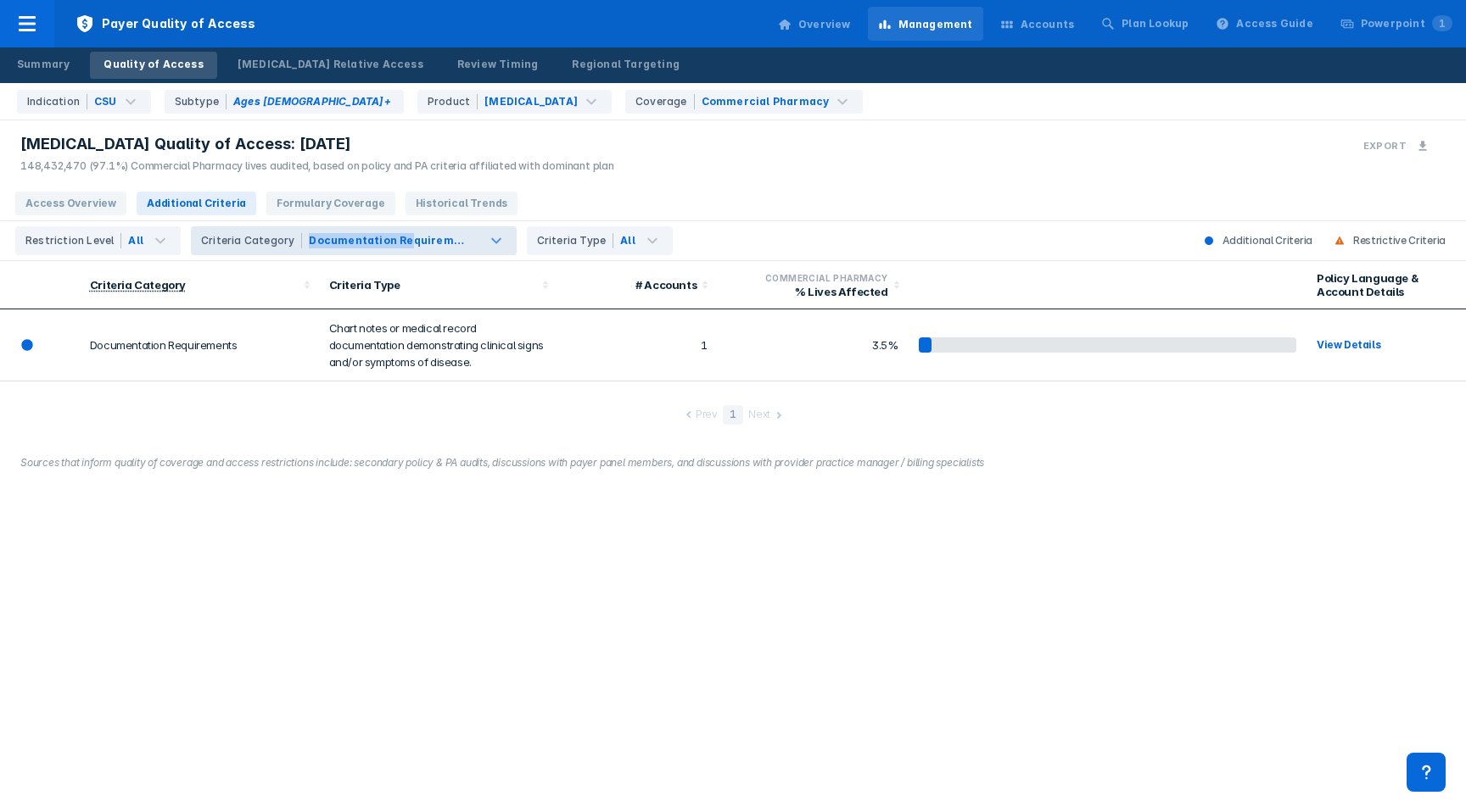
click at [394, 233] on div "Documentation Requirements" at bounding box center [388, 241] width 158 height 15
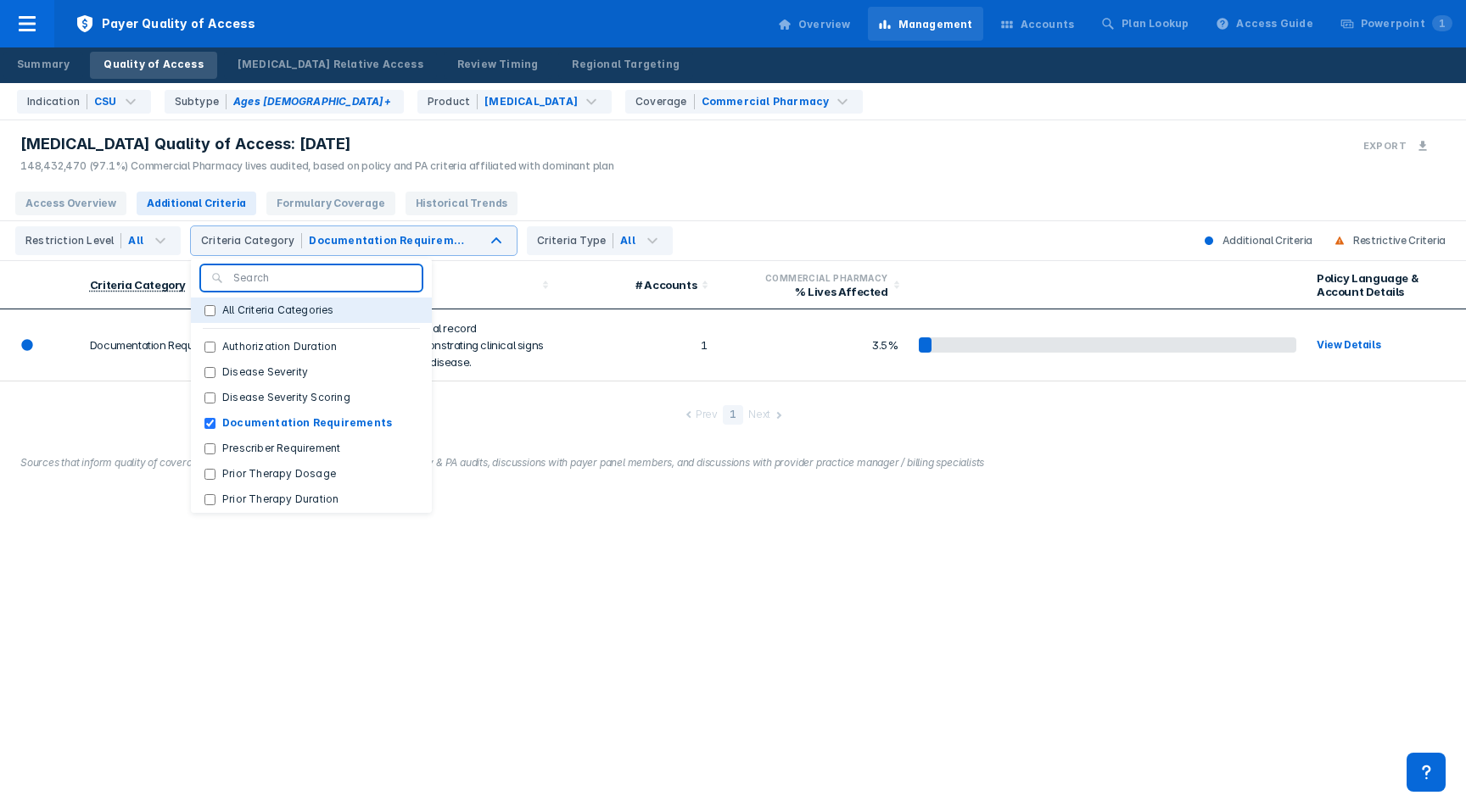
click at [265, 301] on button "All Criteria Categories" at bounding box center [311, 310] width 241 height 26
checkbox Categories "true"
checkbox Requirements "false"
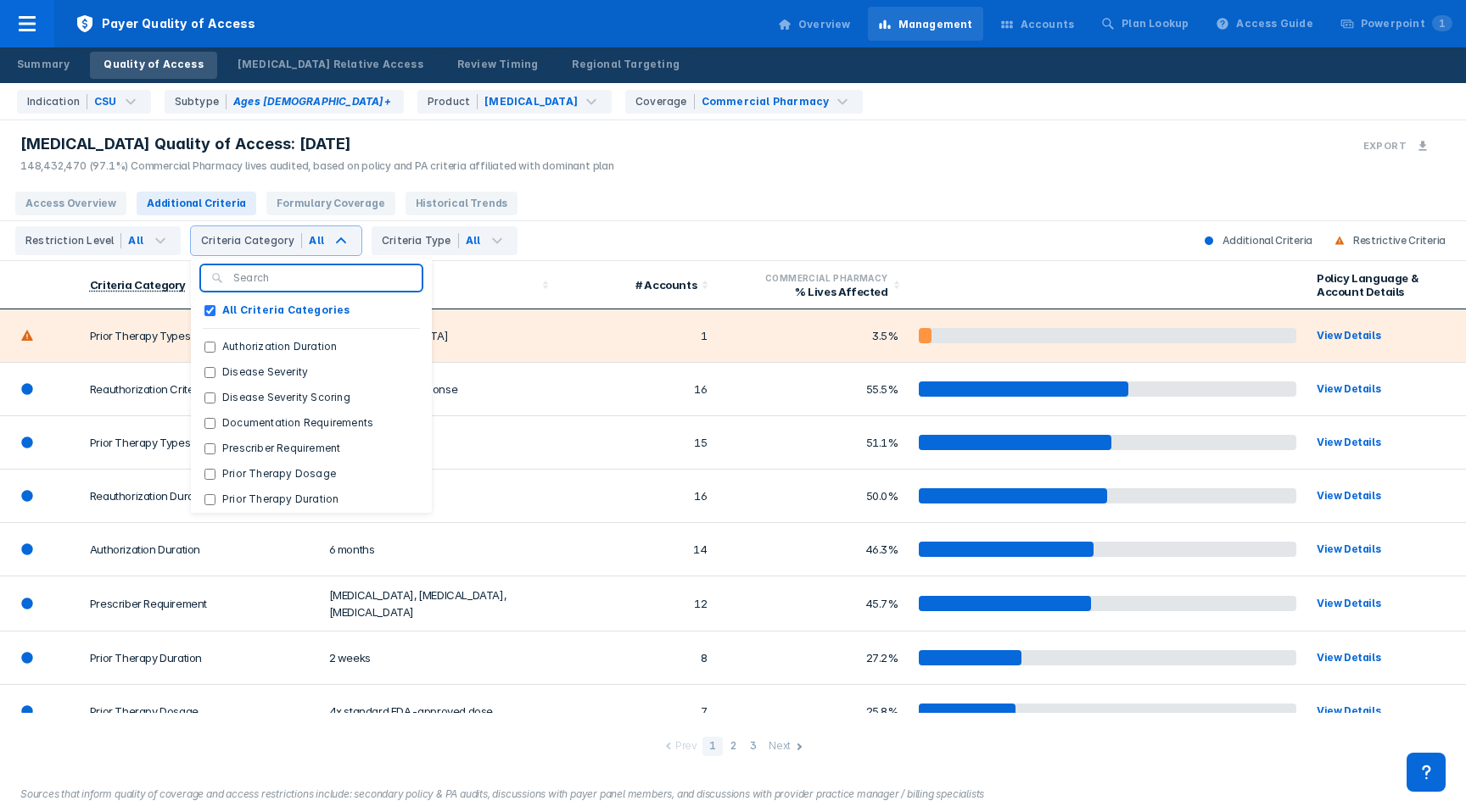
click at [790, 173] on div "[MEDICAL_DATA] Quality of Access: [DATE] 148,432,470 (97.1%) Commercial Pharmac…" at bounding box center [733, 152] width 1466 height 67
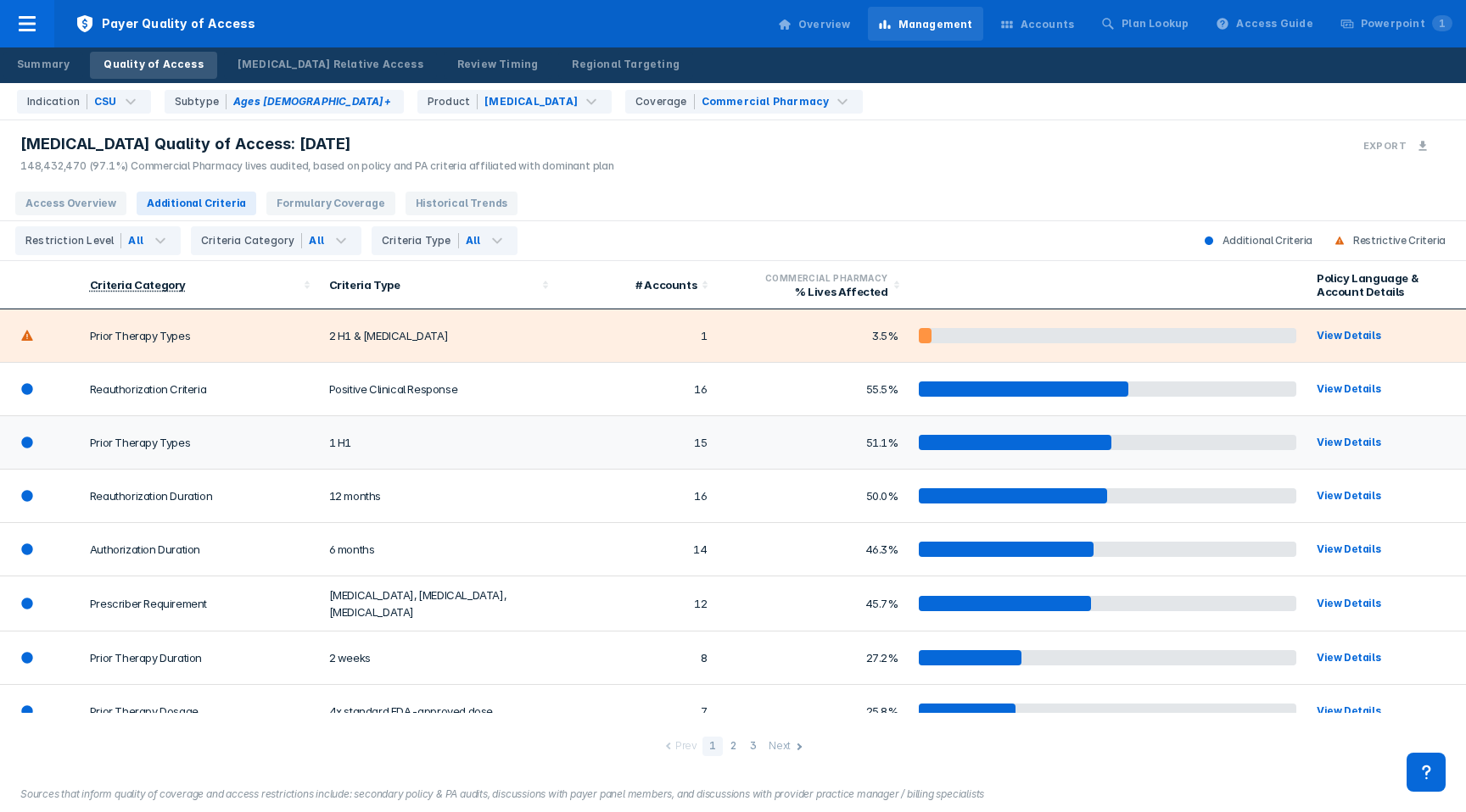
click at [568, 449] on td "15" at bounding box center [636, 443] width 160 height 54
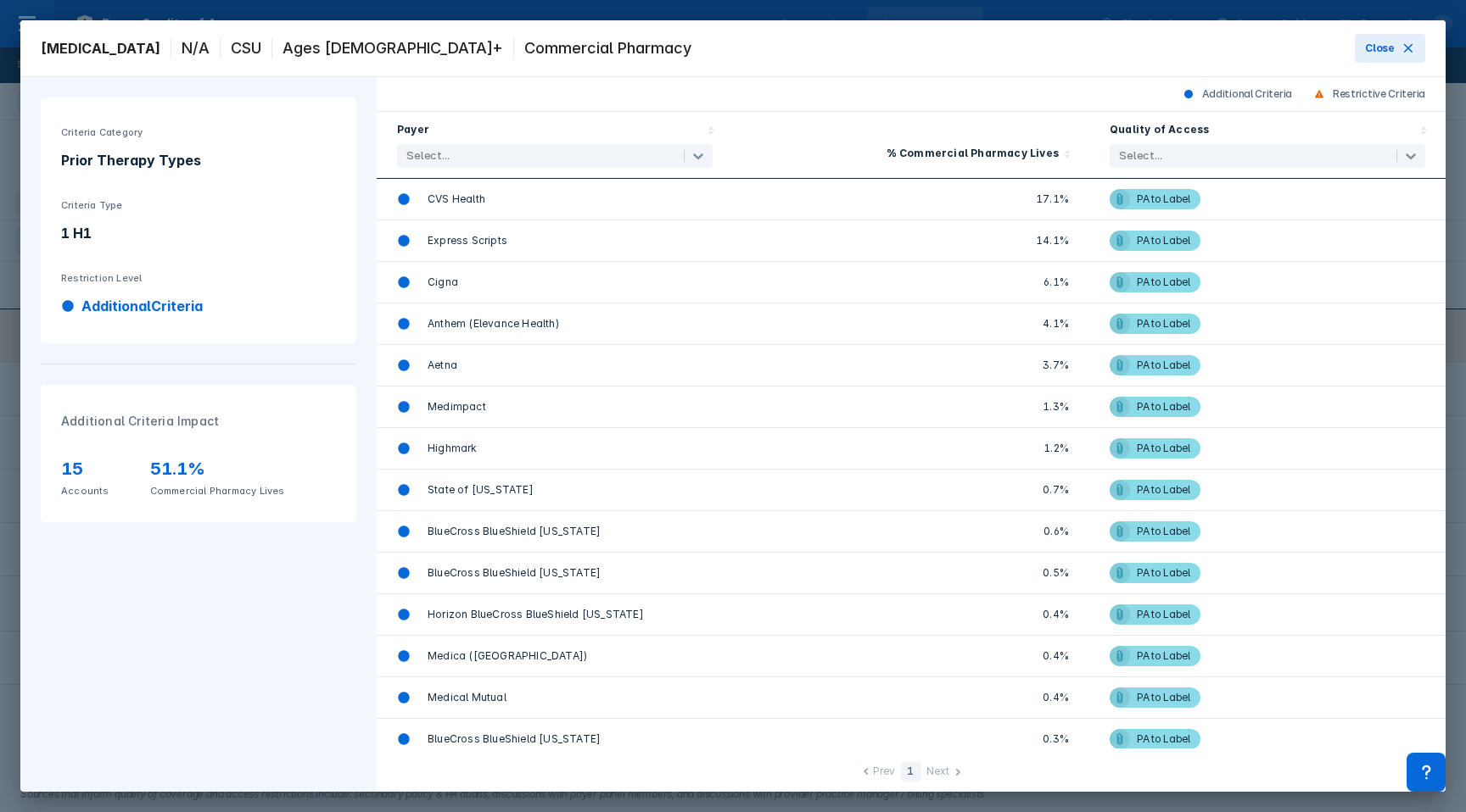
click at [105, 164] on div "Prior Therapy Types" at bounding box center [198, 160] width 275 height 20
copy div "Prior Therapy Types"
click at [72, 229] on div "1 H1" at bounding box center [198, 232] width 275 height 20
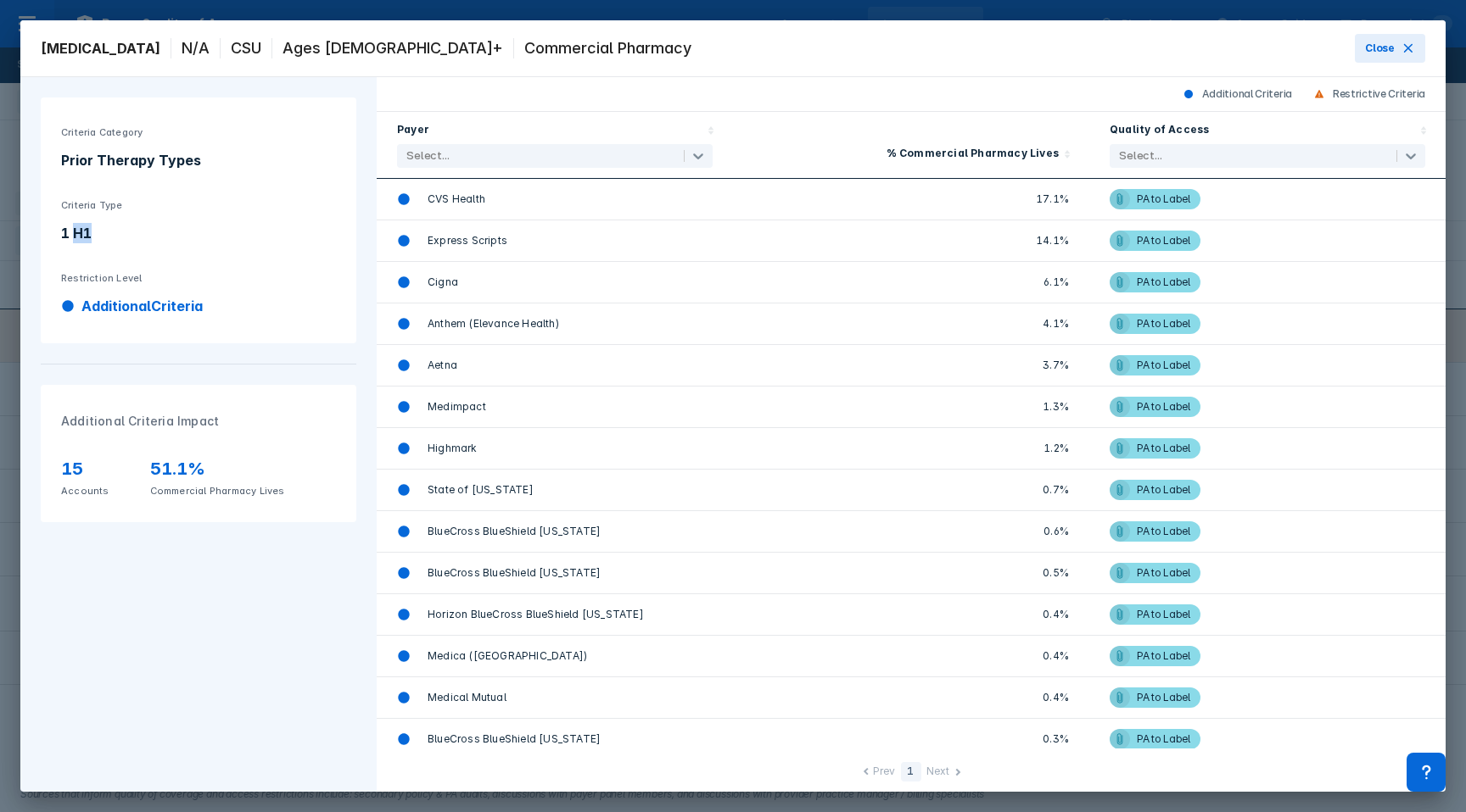
click at [72, 229] on div "1 H1" at bounding box center [198, 232] width 275 height 20
copy div "1 H1"
click at [1139, 193] on div "PA to Label" at bounding box center [1164, 199] width 54 height 20
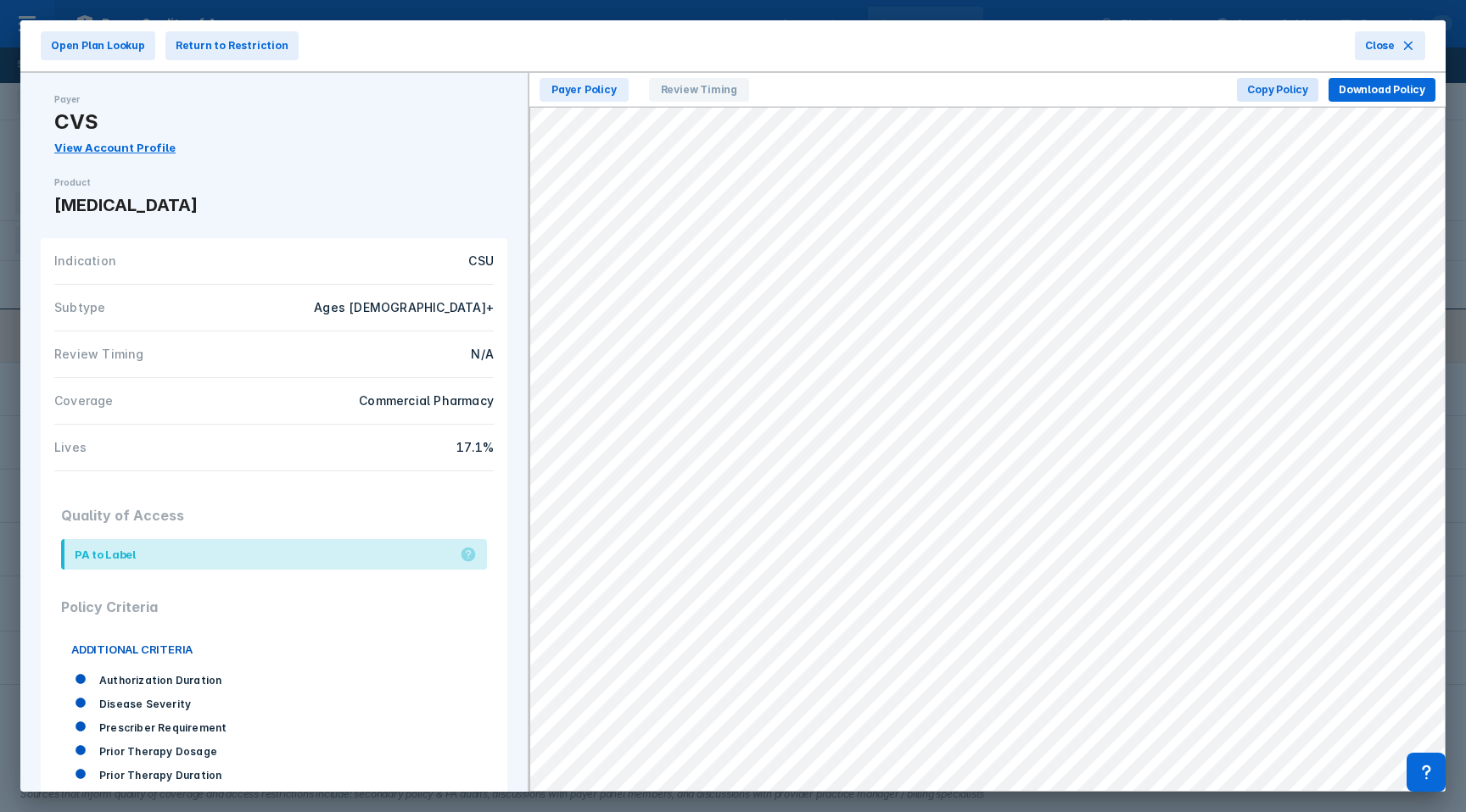
scroll to position [127, 0]
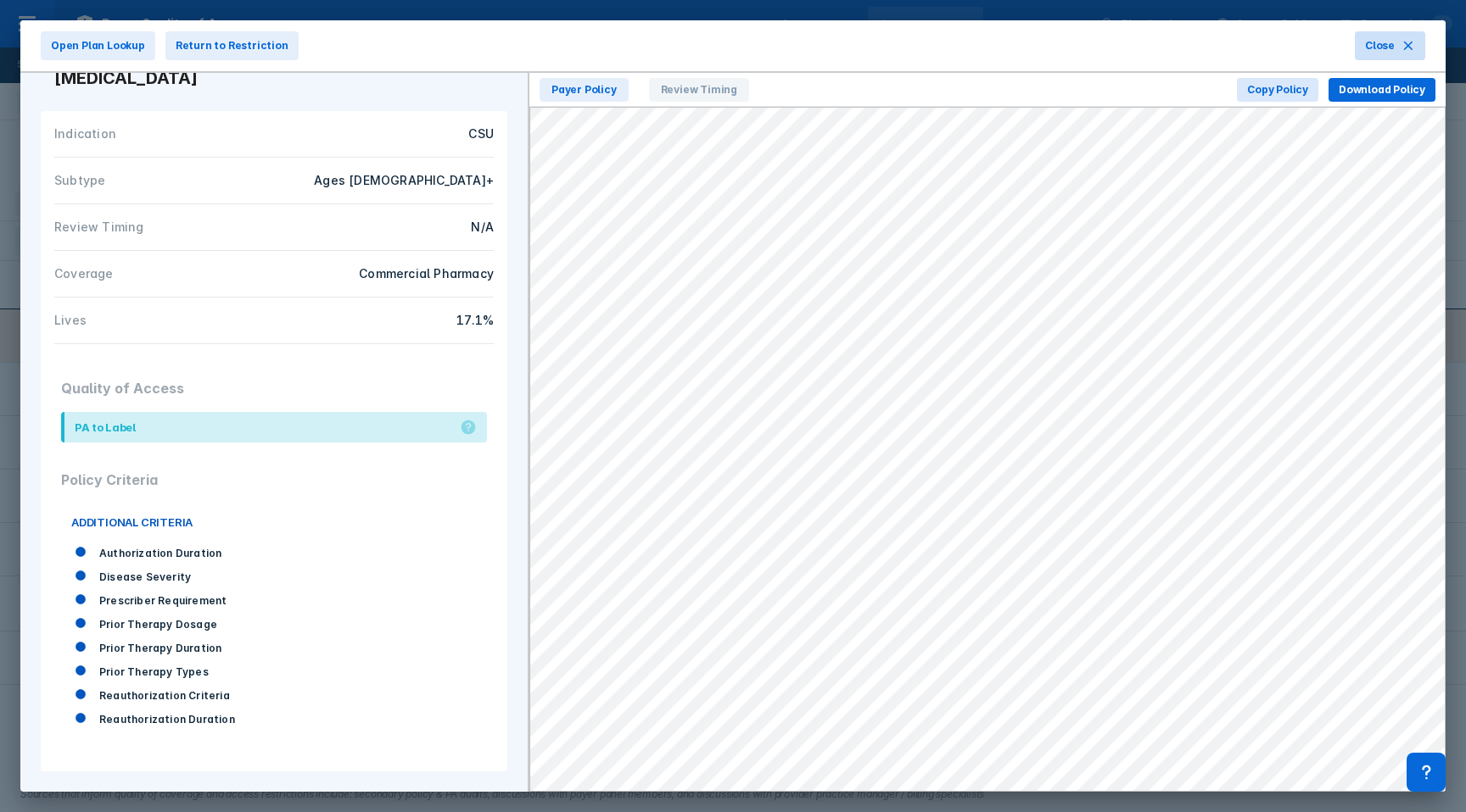
click at [1405, 44] on icon at bounding box center [1408, 46] width 13 height 13
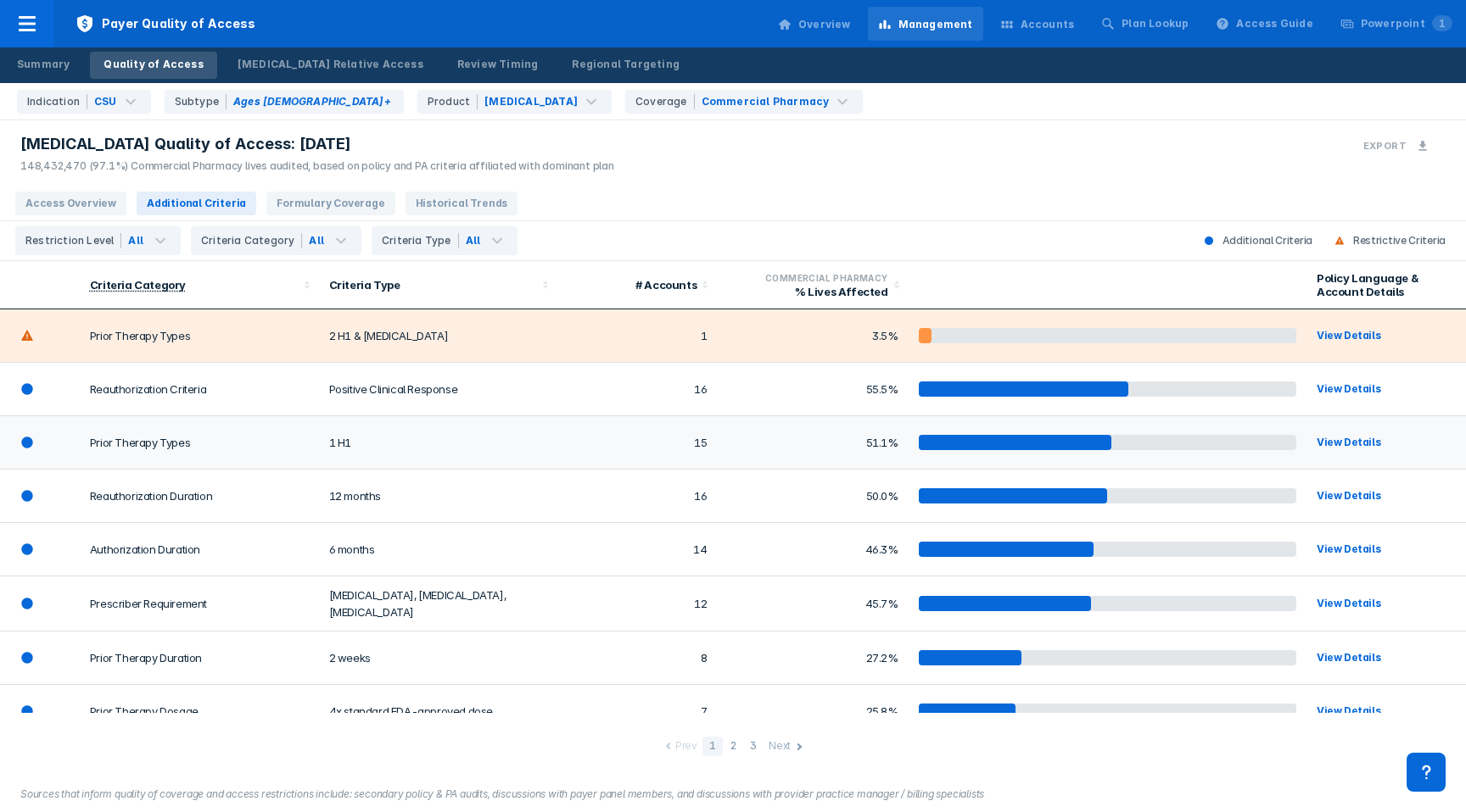
click at [1332, 438] on div "View Details" at bounding box center [1376, 443] width 119 height 17
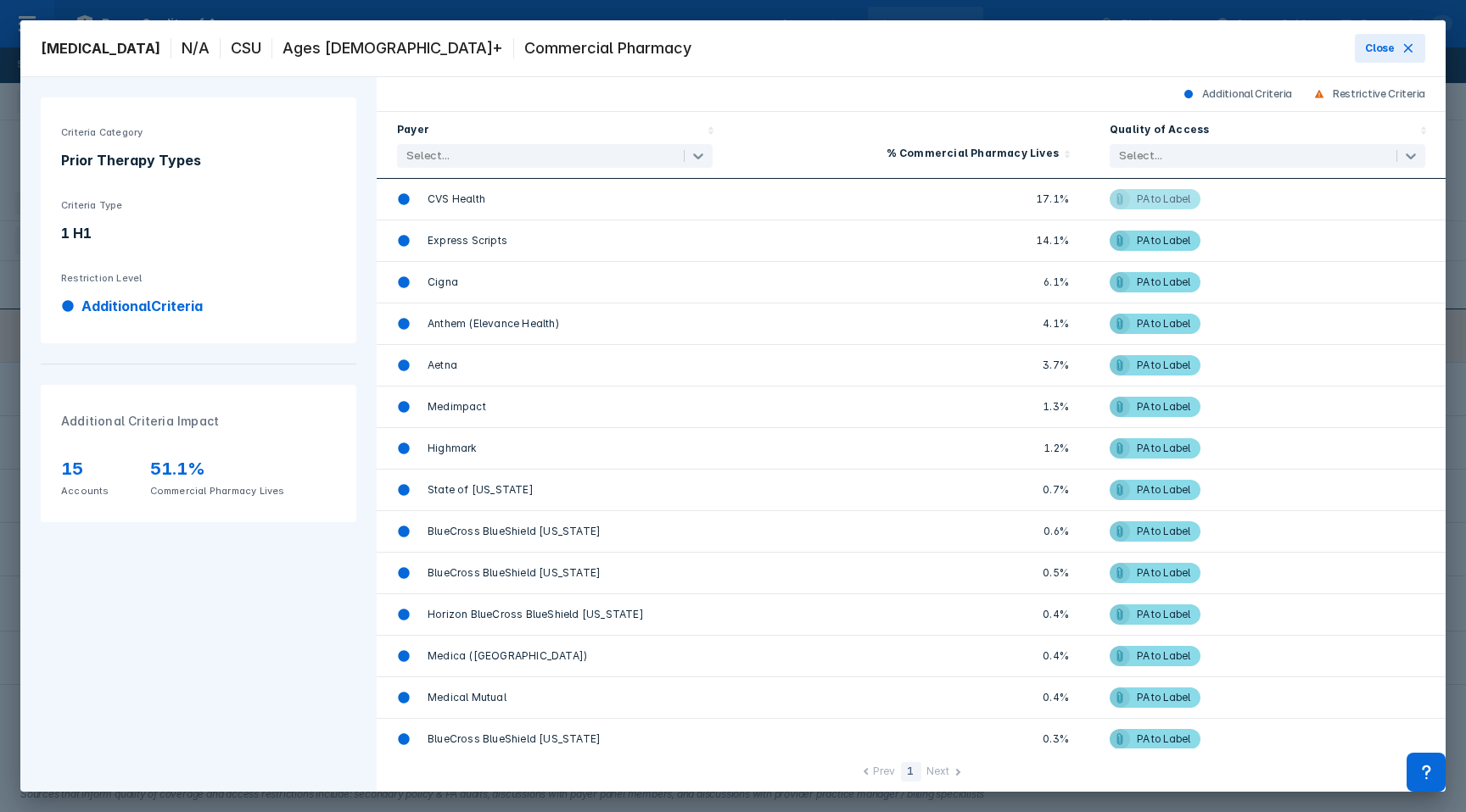
click at [1122, 197] on icon at bounding box center [1120, 199] width 13 height 13
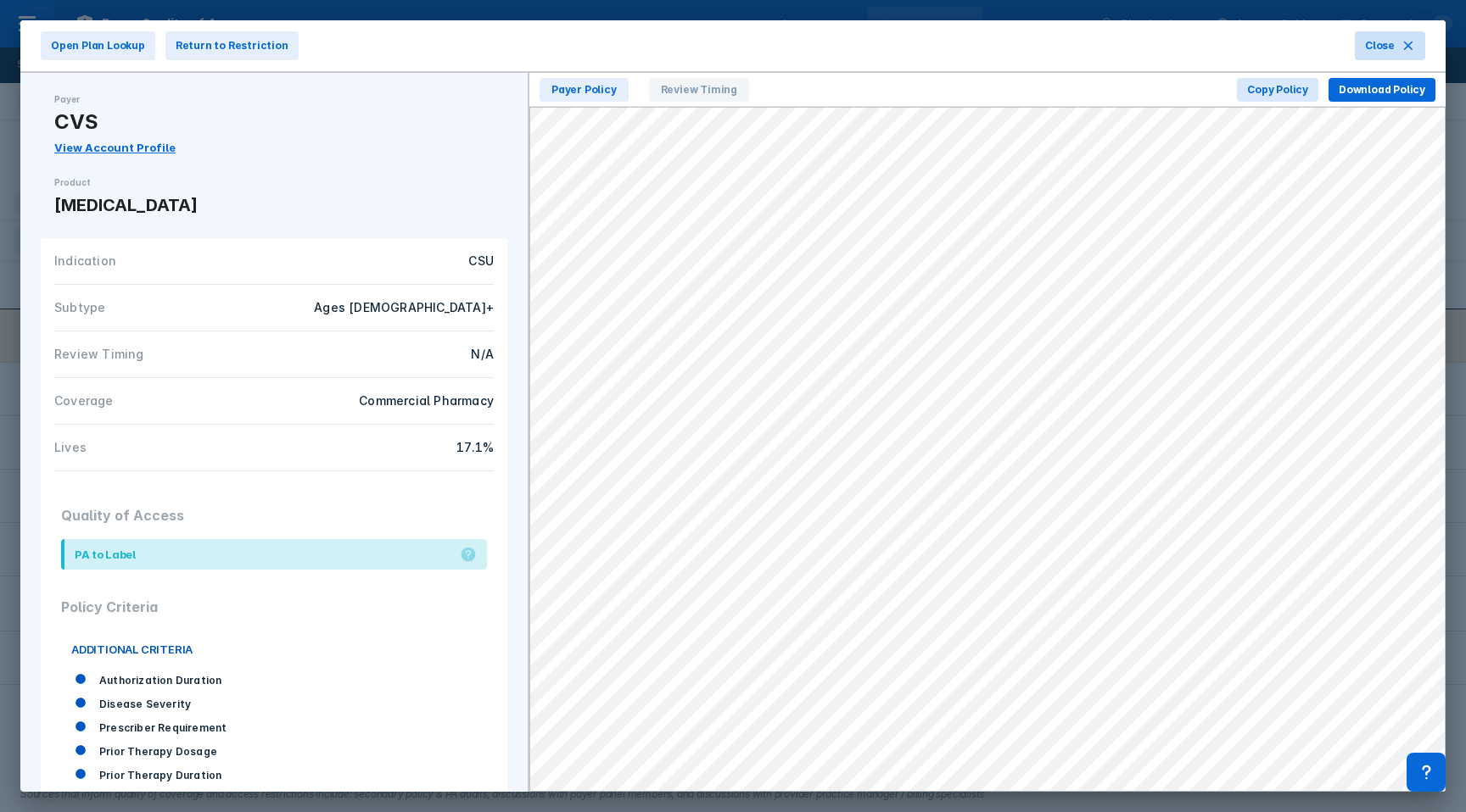
click at [1377, 48] on span "Close" at bounding box center [1379, 46] width 30 height 15
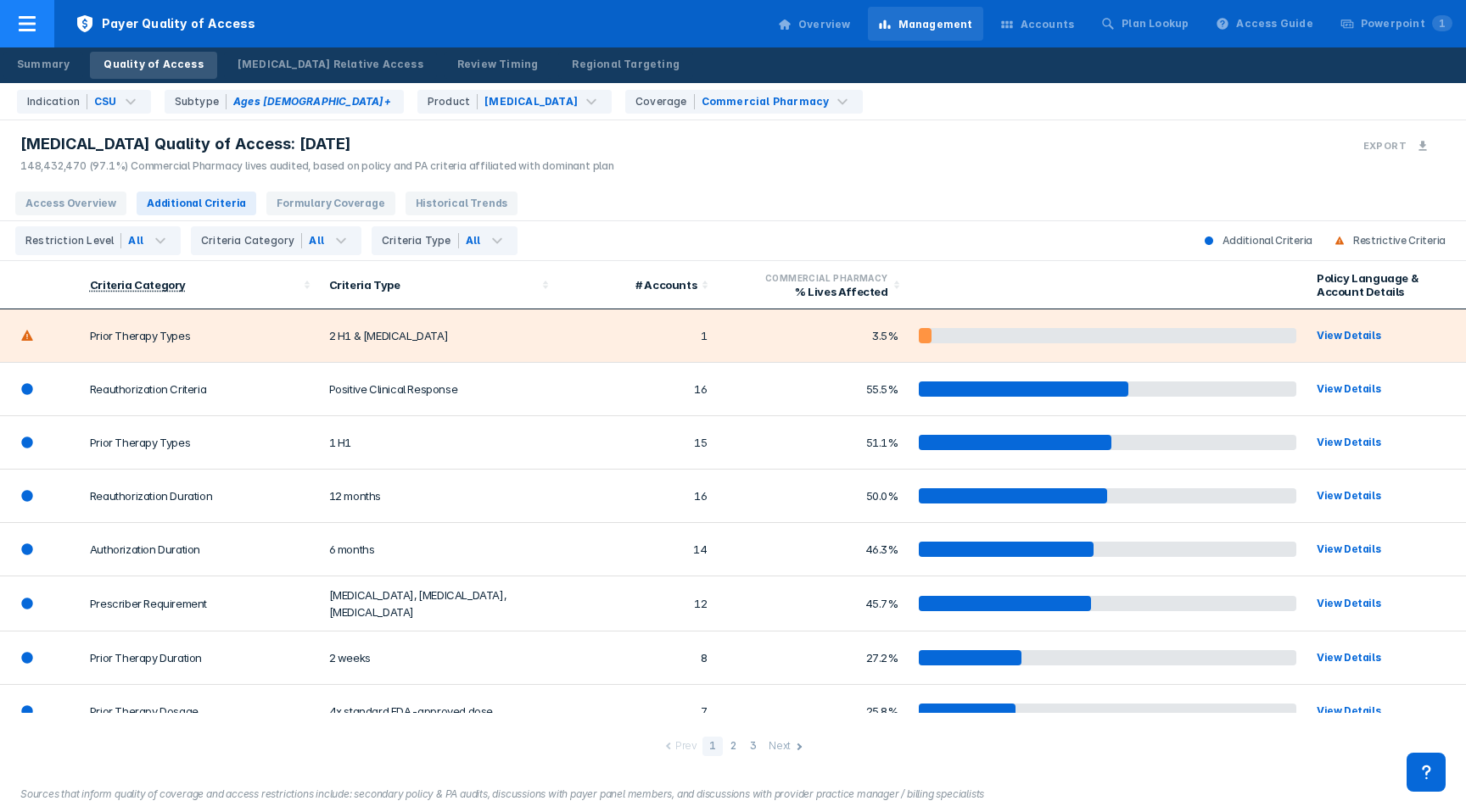
click at [46, 17] on div at bounding box center [27, 24] width 55 height 48
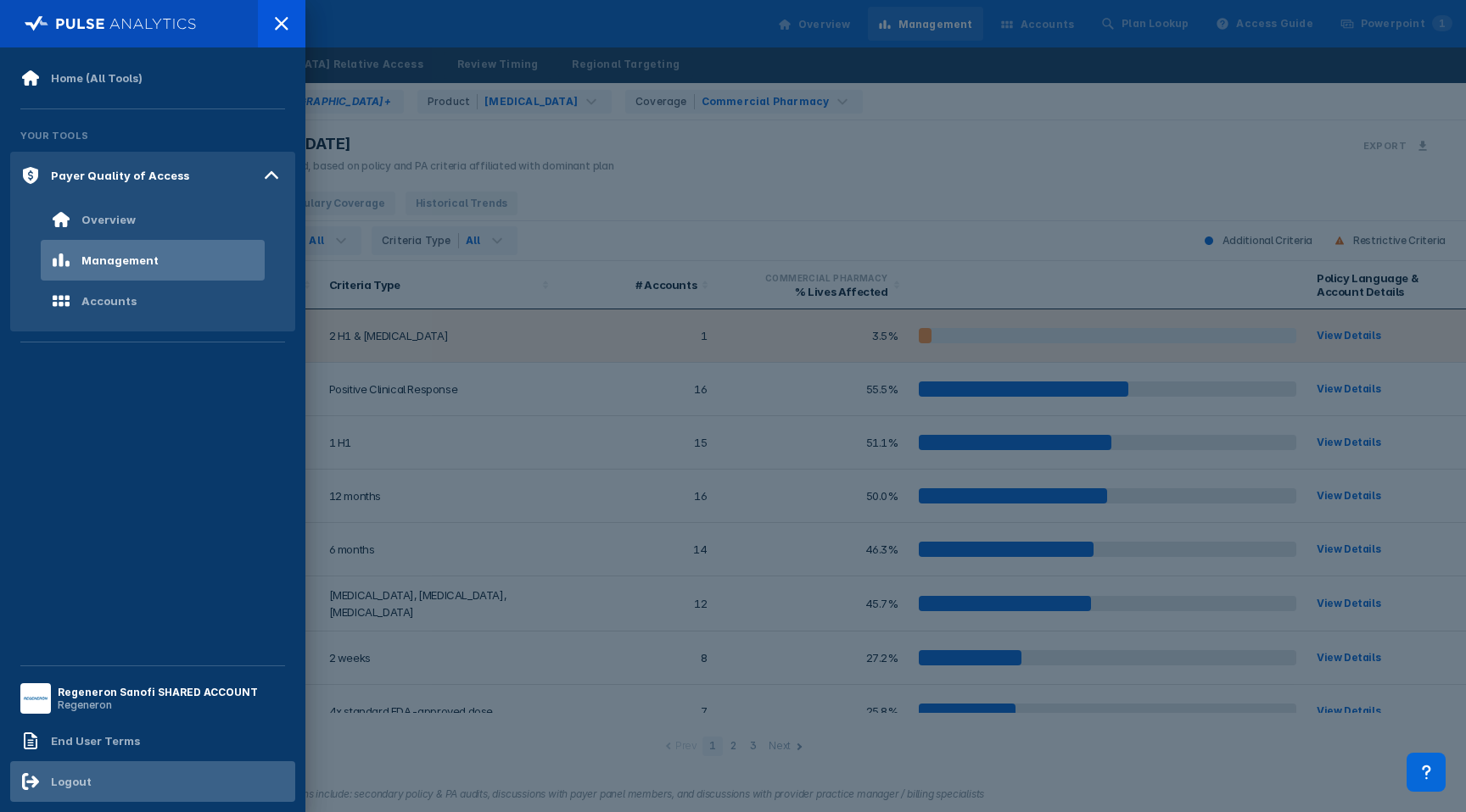
click at [124, 777] on div "Logout" at bounding box center [153, 781] width 285 height 41
